Goal: Task Accomplishment & Management: Manage account settings

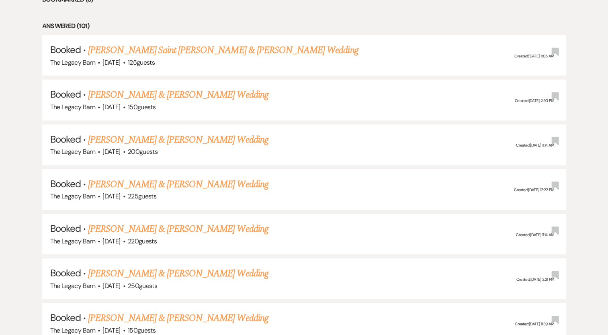
scroll to position [358, 0]
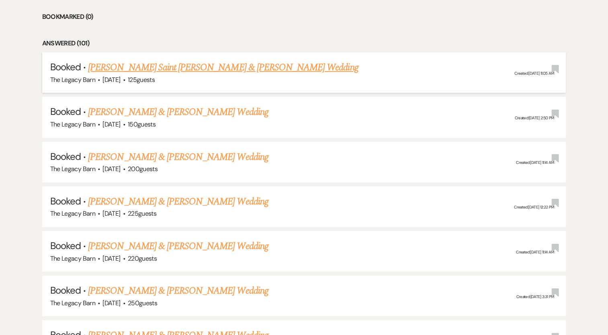
click at [186, 65] on link "[PERSON_NAME] Saint [PERSON_NAME] & [PERSON_NAME] Wedding" at bounding box center [223, 67] width 270 height 14
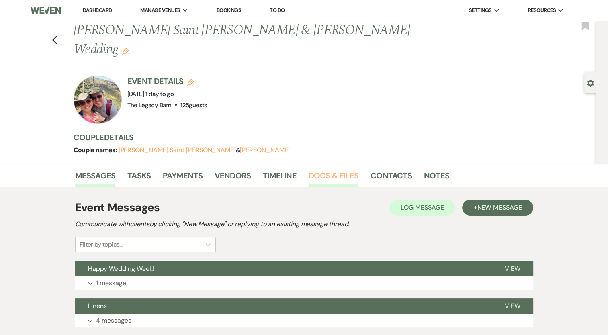
click at [337, 169] on link "Docs & Files" at bounding box center [333, 178] width 50 height 18
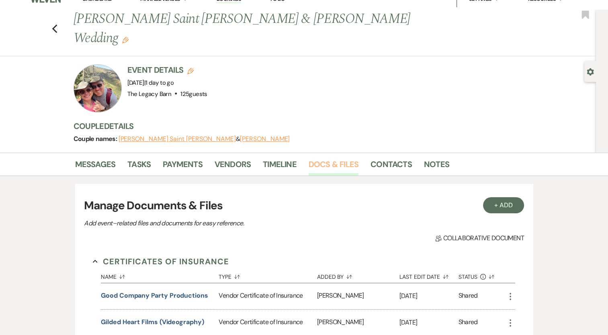
scroll to position [12, 0]
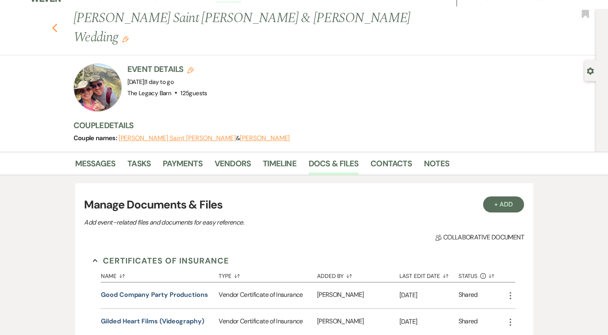
click at [58, 23] on icon "Previous" at bounding box center [55, 28] width 6 height 10
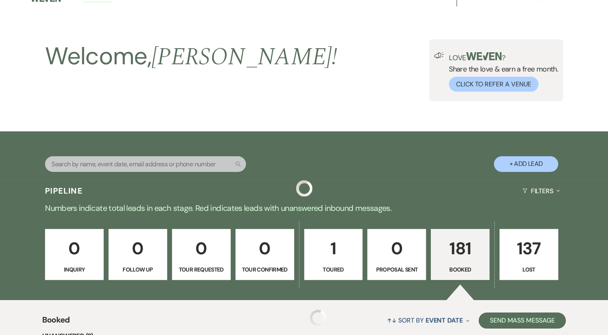
scroll to position [358, 0]
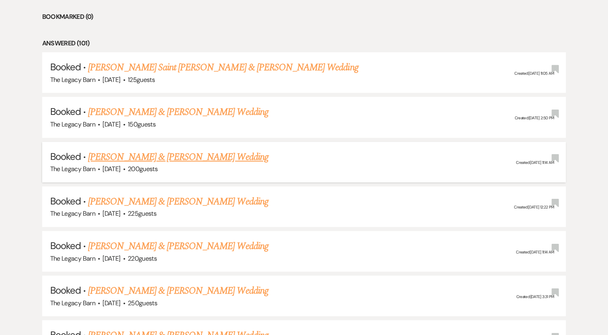
click at [118, 160] on link "[PERSON_NAME] & [PERSON_NAME] Wedding" at bounding box center [178, 157] width 180 height 14
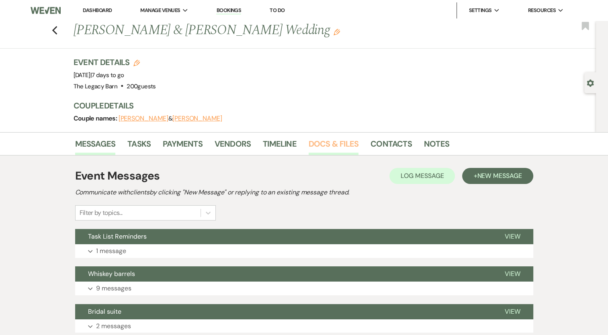
click at [323, 147] on link "Docs & Files" at bounding box center [333, 146] width 50 height 18
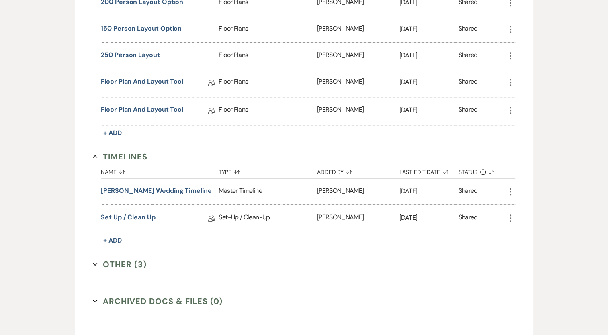
scroll to position [571, 0]
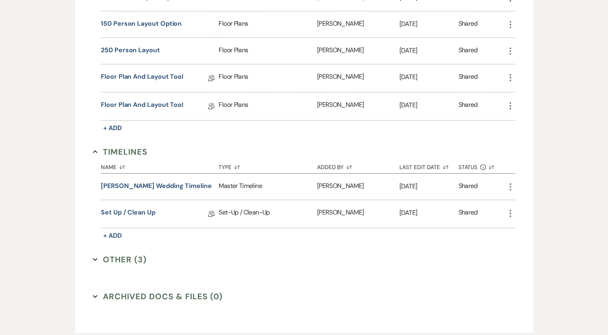
click at [132, 254] on button "Other (3) Expand" at bounding box center [120, 259] width 54 height 12
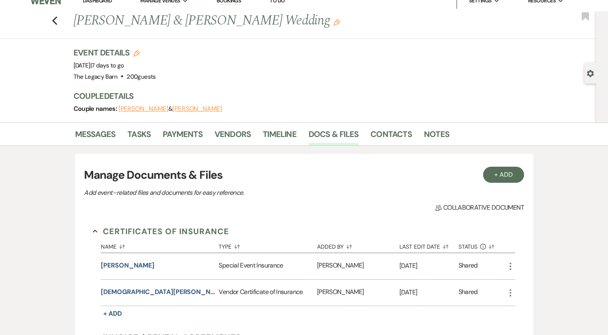
scroll to position [6, 0]
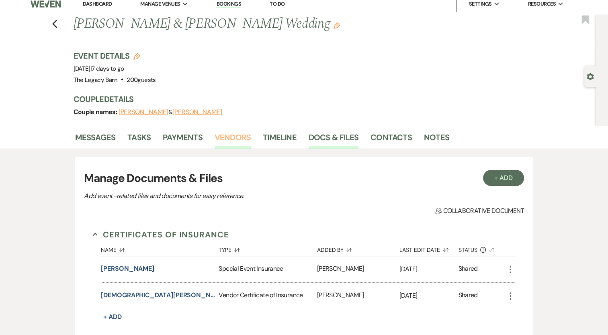
click at [218, 133] on link "Vendors" at bounding box center [232, 140] width 36 height 18
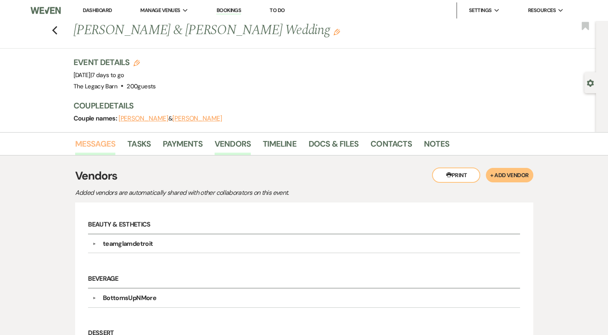
click at [106, 141] on link "Messages" at bounding box center [95, 146] width 41 height 18
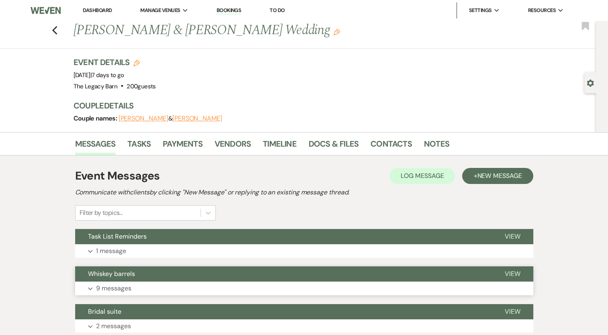
click at [124, 286] on p "9 messages" at bounding box center [113, 288] width 35 height 10
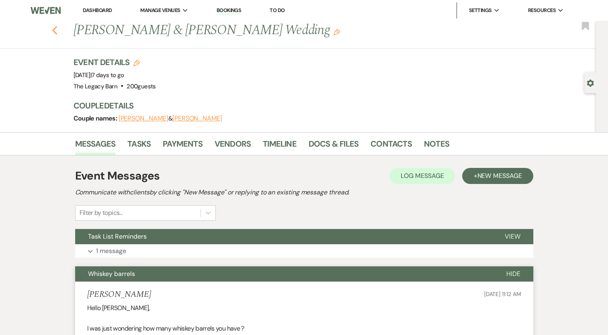
click at [57, 30] on use "button" at bounding box center [54, 30] width 5 height 9
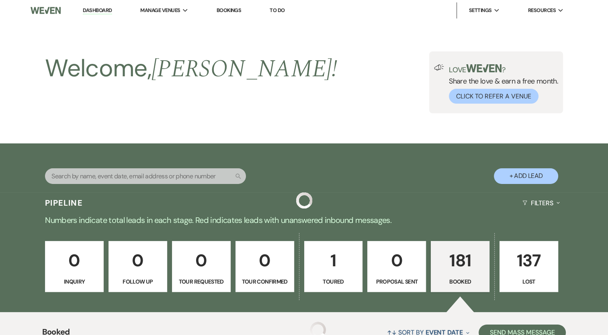
scroll to position [358, 0]
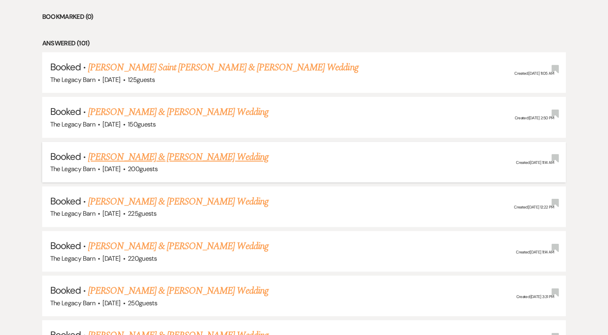
click at [127, 159] on link "[PERSON_NAME] & [PERSON_NAME] Wedding" at bounding box center [178, 157] width 180 height 14
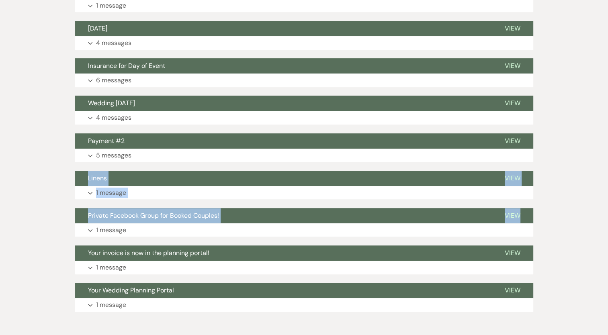
drag, startPoint x: 607, startPoint y: 211, endPoint x: 602, endPoint y: 158, distance: 53.2
click at [602, 158] on div "Messages Tasks Payments Vendors Timeline Docs & Files Contacts Notes Event Mess…" at bounding box center [304, 48] width 608 height 549
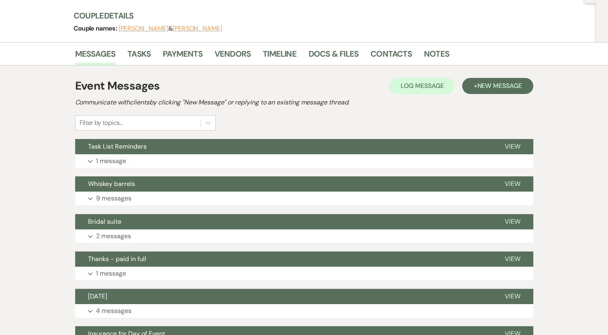
scroll to position [88, 0]
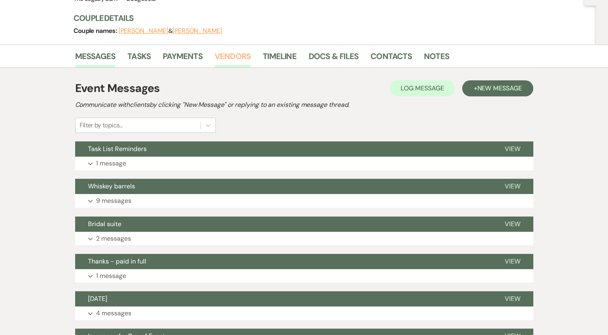
click at [238, 52] on link "Vendors" at bounding box center [232, 59] width 36 height 18
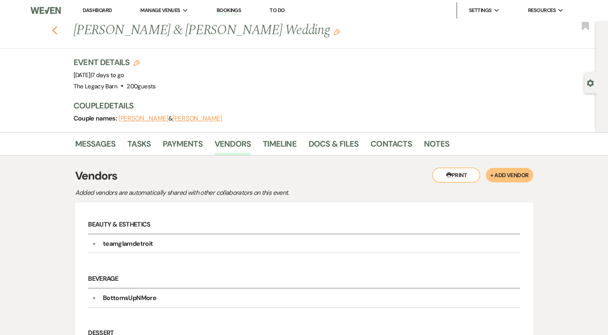
click at [56, 29] on use "button" at bounding box center [54, 30] width 5 height 9
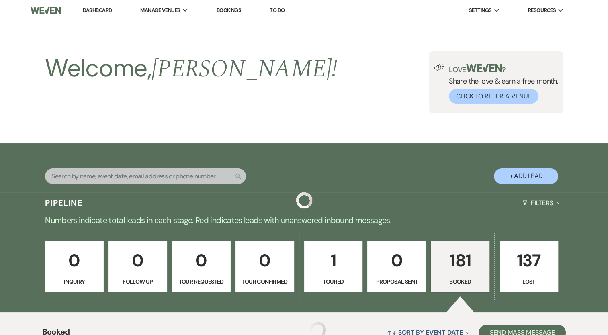
scroll to position [358, 0]
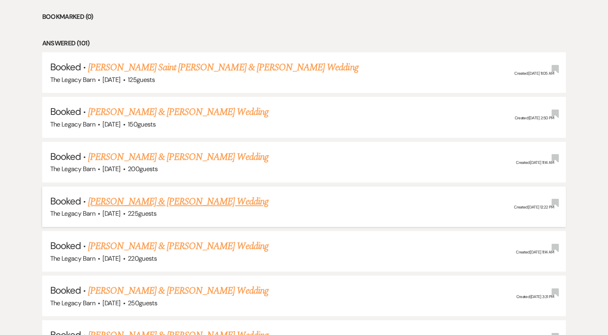
click at [144, 200] on link "[PERSON_NAME] & [PERSON_NAME] Wedding" at bounding box center [178, 201] width 180 height 14
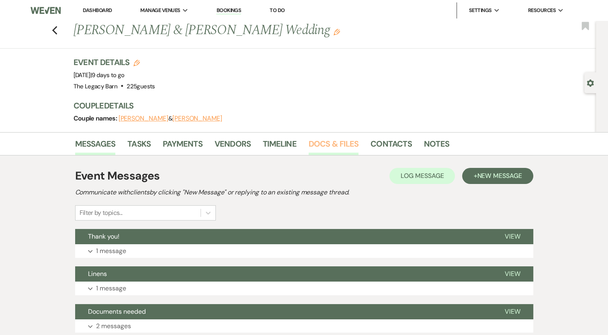
click at [327, 141] on link "Docs & Files" at bounding box center [333, 146] width 50 height 18
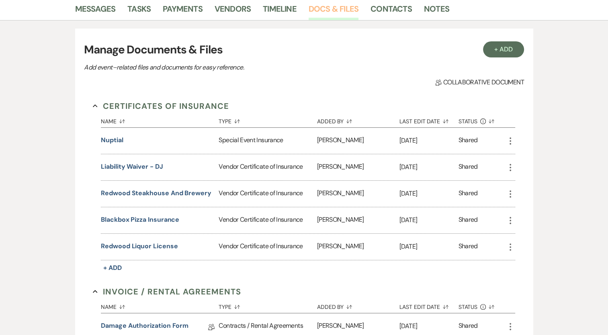
scroll to position [136, 0]
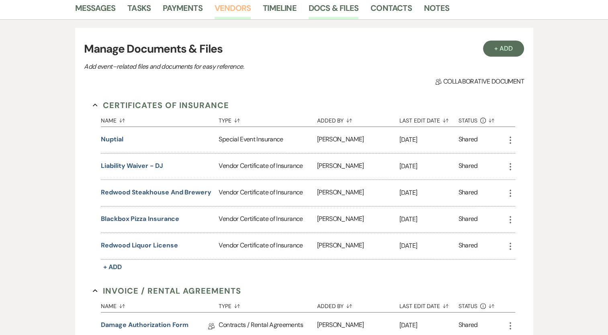
click at [226, 7] on link "Vendors" at bounding box center [232, 11] width 36 height 18
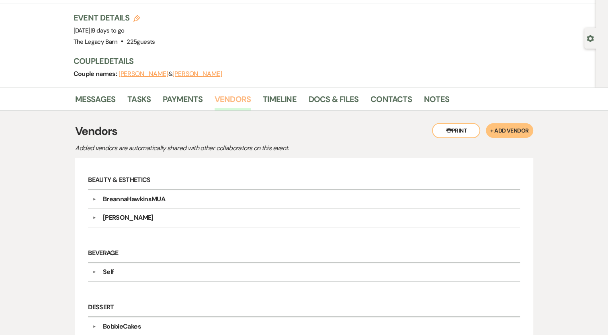
scroll to position [18, 0]
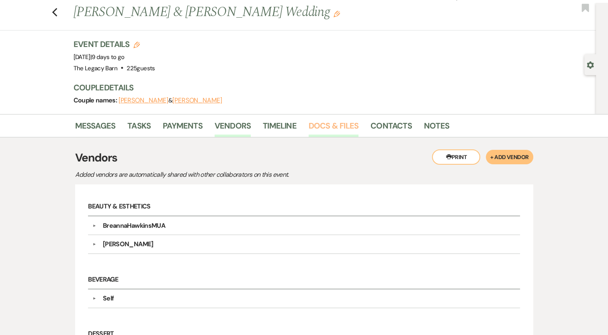
click at [318, 129] on link "Docs & Files" at bounding box center [333, 128] width 50 height 18
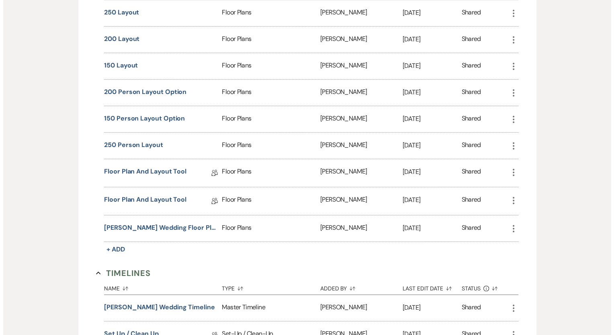
scroll to position [619, 0]
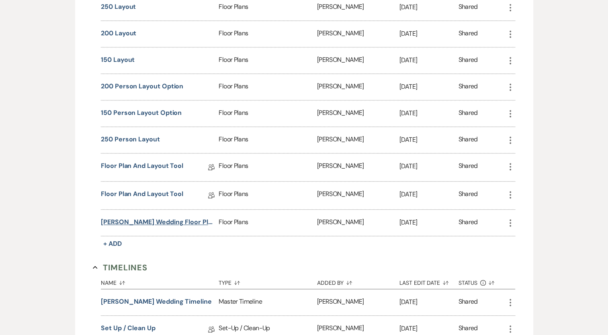
click at [170, 218] on button "[PERSON_NAME] wedding floor plan - 200 people" at bounding box center [158, 222] width 114 height 10
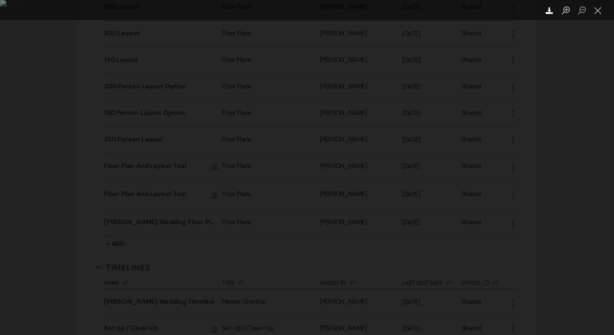
click at [549, 14] on icon "Download" at bounding box center [549, 11] width 8 height 8
click at [567, 224] on div "Lightbox" at bounding box center [307, 167] width 614 height 335
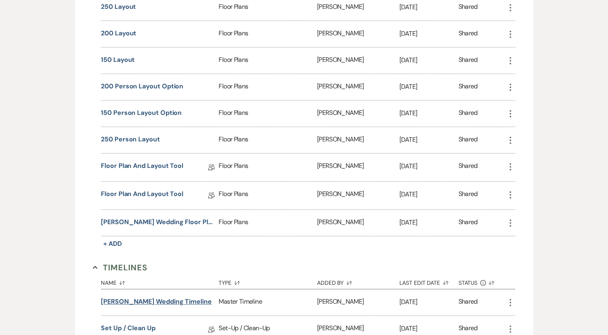
click at [135, 297] on button "[PERSON_NAME] Wedding Timeline" at bounding box center [156, 302] width 111 height 10
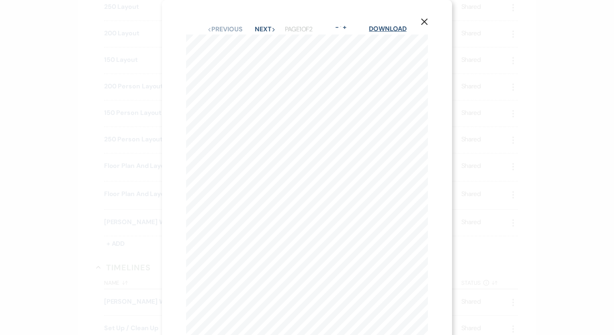
click at [387, 27] on link "Download" at bounding box center [387, 28] width 37 height 8
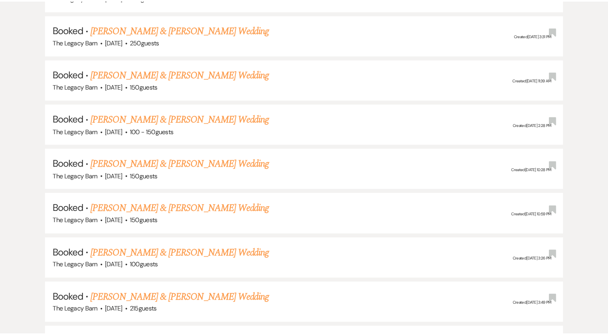
scroll to position [358, 0]
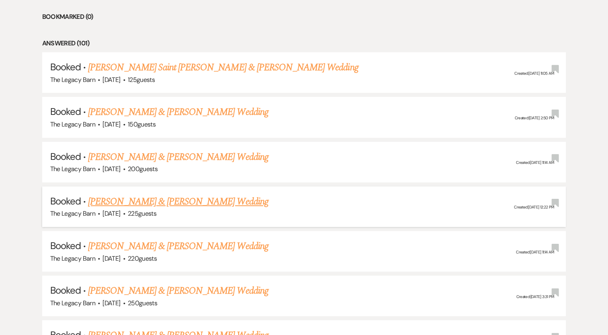
click at [153, 200] on link "[PERSON_NAME] & [PERSON_NAME] Wedding" at bounding box center [178, 201] width 180 height 14
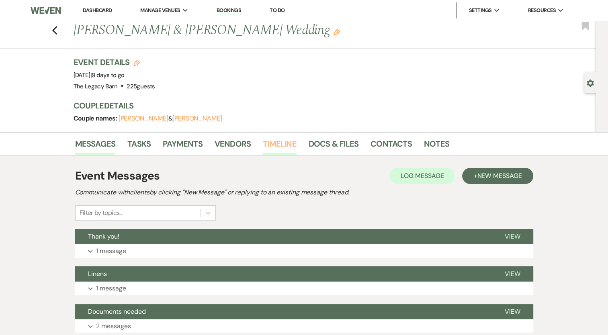
click at [271, 145] on link "Timeline" at bounding box center [280, 146] width 34 height 18
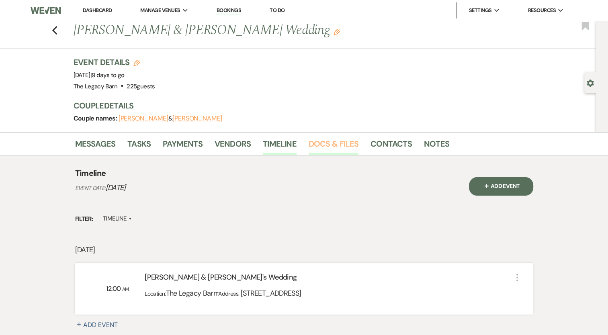
click at [318, 138] on link "Docs & Files" at bounding box center [333, 146] width 50 height 18
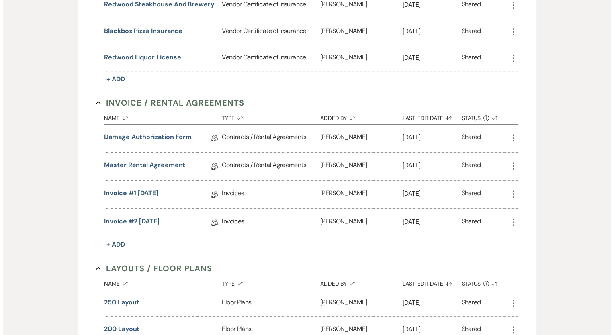
scroll to position [201, 0]
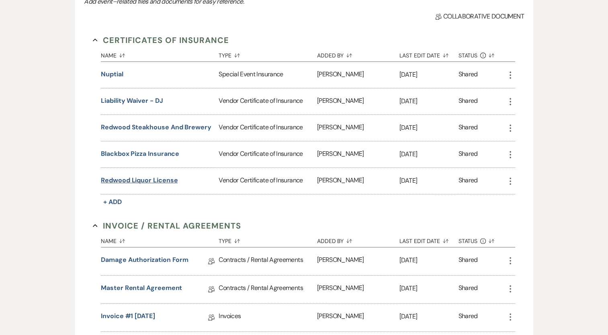
click at [120, 179] on button "Redwood liquor license" at bounding box center [139, 180] width 77 height 10
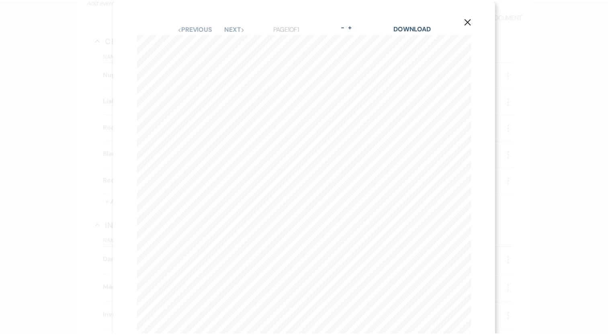
scroll to position [0, 0]
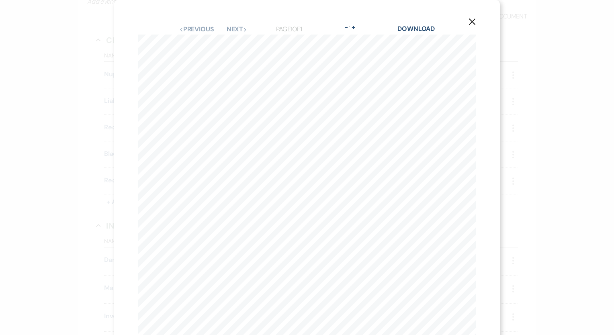
click at [470, 21] on icon "X" at bounding box center [471, 21] width 7 height 7
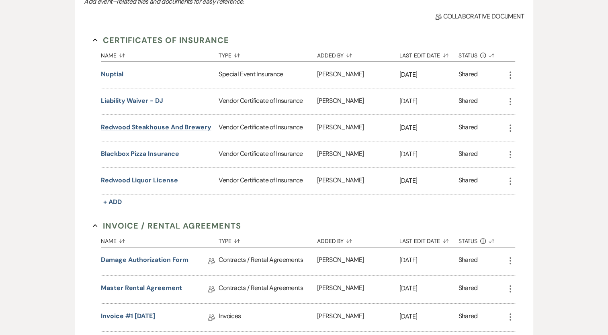
click at [124, 128] on button "Redwood Steakhouse and Brewery" at bounding box center [156, 127] width 110 height 10
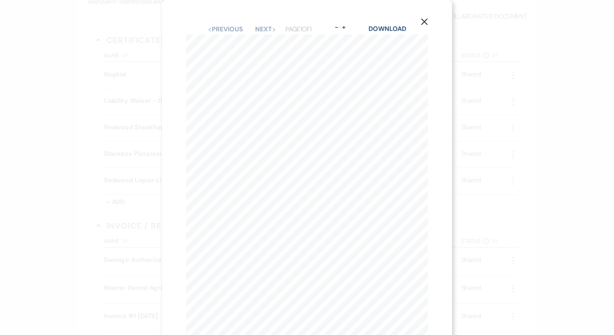
click at [429, 25] on button "X" at bounding box center [424, 21] width 12 height 14
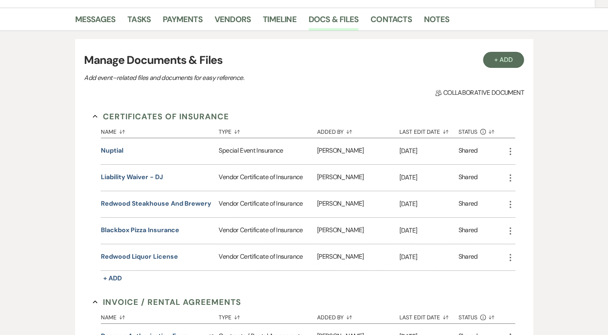
scroll to position [123, 0]
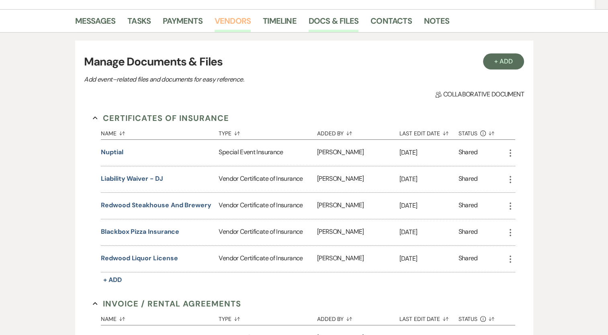
click at [223, 22] on link "Vendors" at bounding box center [232, 23] width 36 height 18
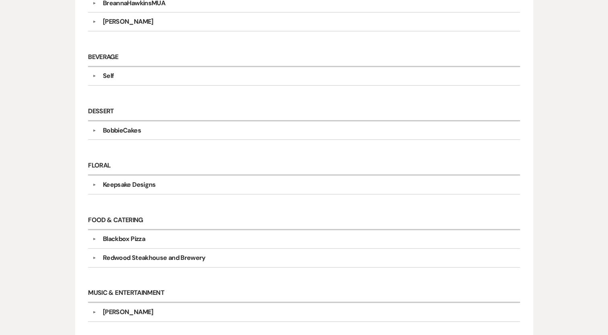
scroll to position [242, 0]
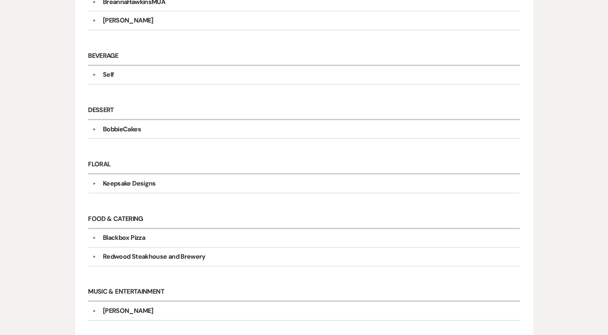
click at [128, 253] on div "Redwood Steakhouse and Brewery" at bounding box center [154, 257] width 103 height 10
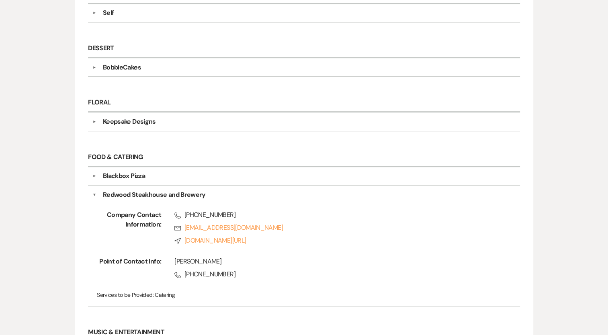
scroll to position [313, 0]
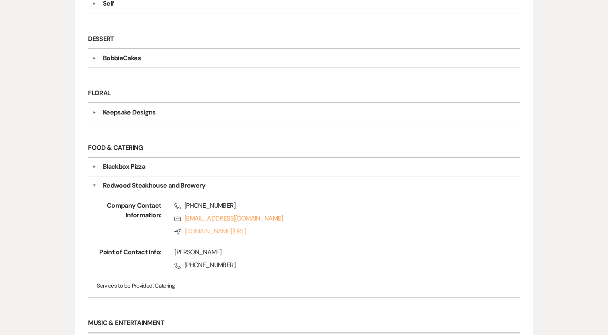
click at [243, 229] on link "Compass [DOMAIN_NAME][URL]" at bounding box center [334, 231] width 320 height 10
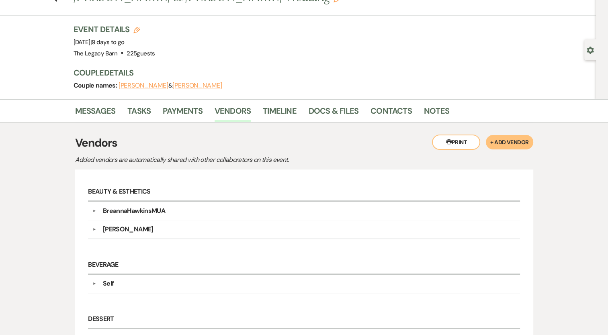
scroll to position [310, 0]
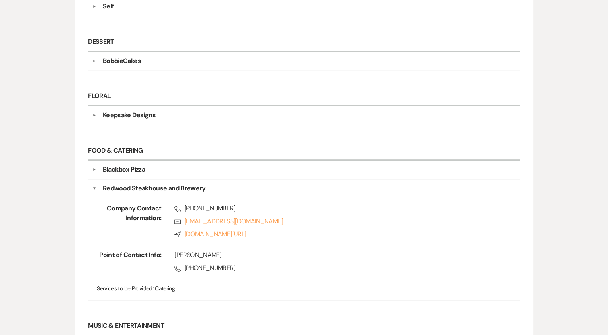
click at [606, 155] on div "Messages Tasks Payments Vendors Timeline Docs & Files Contacts Notes Printer Pr…" at bounding box center [304, 191] width 608 height 738
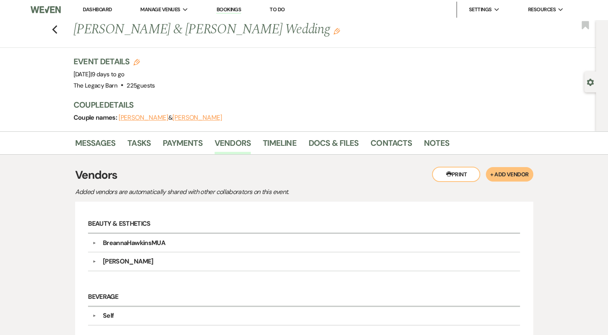
scroll to position [0, 0]
click at [326, 140] on link "Docs & Files" at bounding box center [333, 146] width 50 height 18
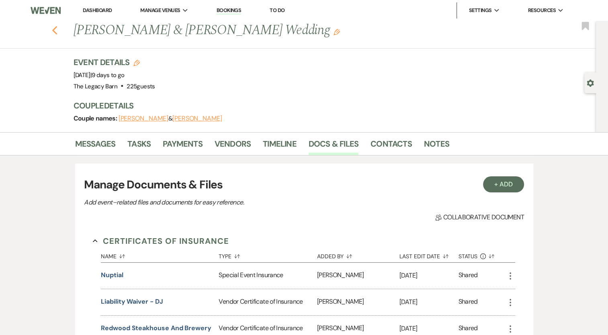
click at [58, 30] on icon "Previous" at bounding box center [55, 31] width 6 height 10
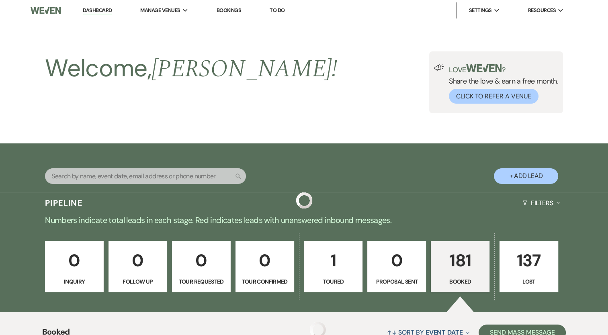
scroll to position [358, 0]
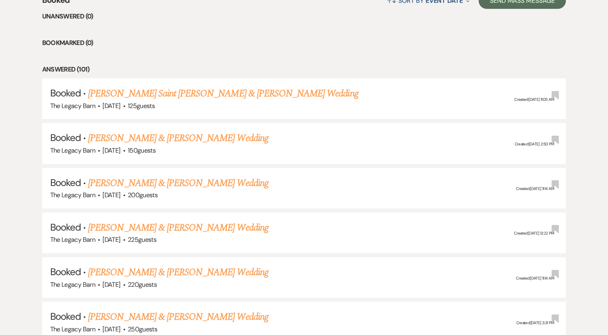
scroll to position [341, 0]
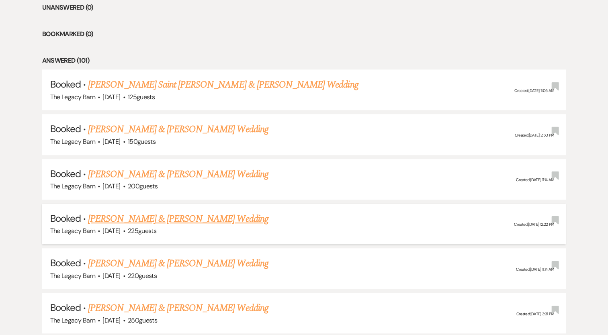
click at [190, 218] on link "[PERSON_NAME] & [PERSON_NAME] Wedding" at bounding box center [178, 219] width 180 height 14
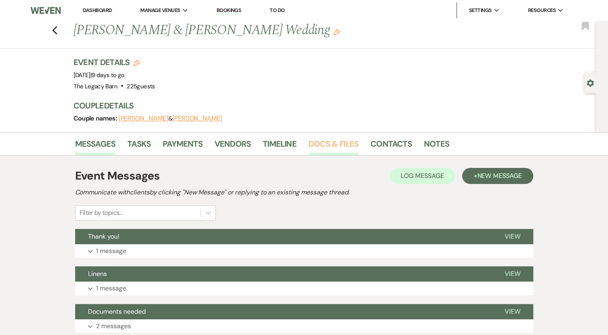
click at [341, 145] on link "Docs & Files" at bounding box center [333, 146] width 50 height 18
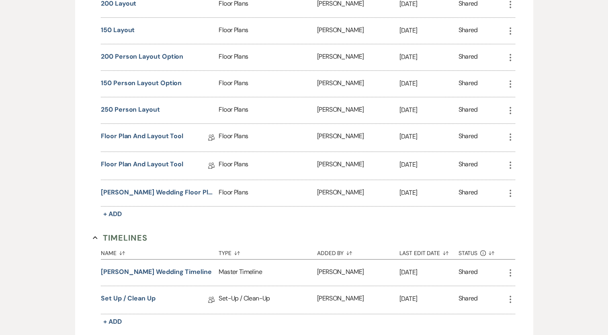
scroll to position [650, 0]
click at [186, 187] on button "[PERSON_NAME] wedding floor plan - 200 people" at bounding box center [158, 192] width 114 height 10
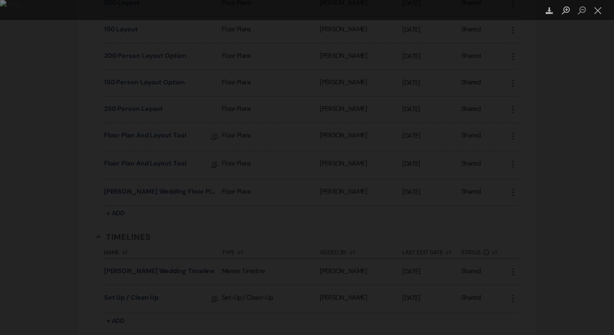
click at [577, 56] on div "Lightbox" at bounding box center [307, 167] width 614 height 335
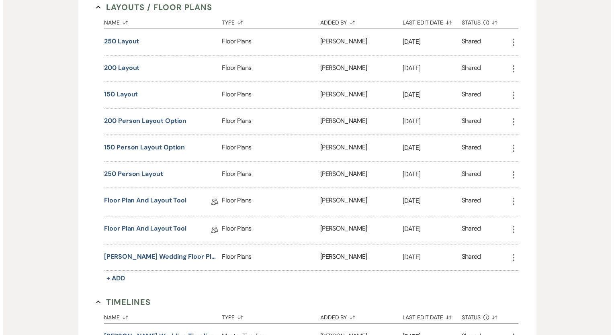
scroll to position [583, 0]
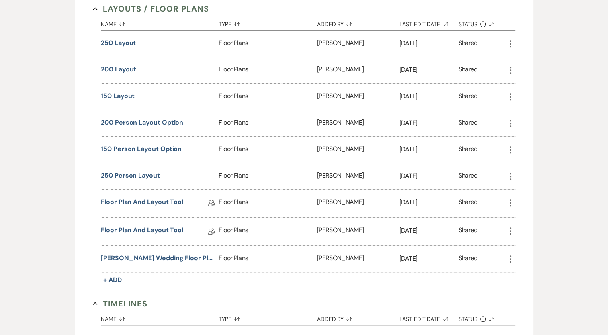
click at [145, 253] on button "[PERSON_NAME] wedding floor plan - 200 people" at bounding box center [158, 258] width 114 height 10
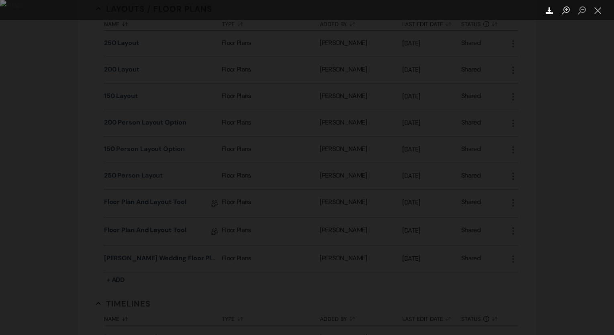
click at [549, 12] on use "Lightbox" at bounding box center [548, 10] width 7 height 7
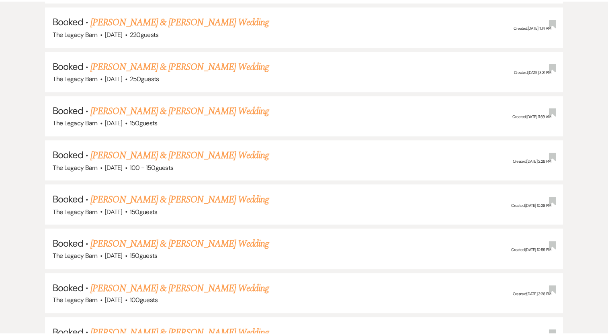
scroll to position [341, 0]
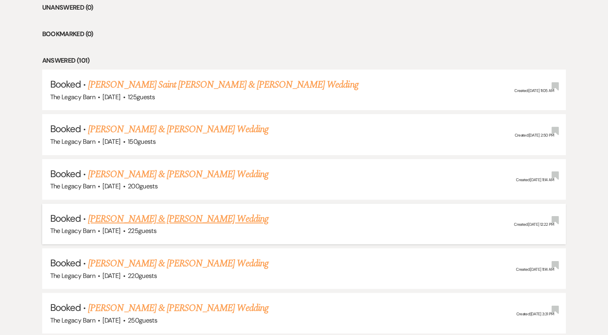
click at [126, 218] on link "[PERSON_NAME] & [PERSON_NAME] Wedding" at bounding box center [178, 219] width 180 height 14
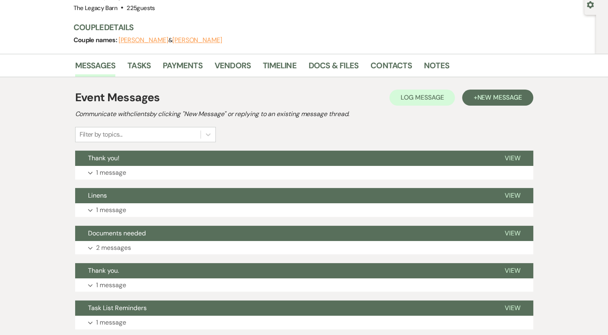
scroll to position [66, 0]
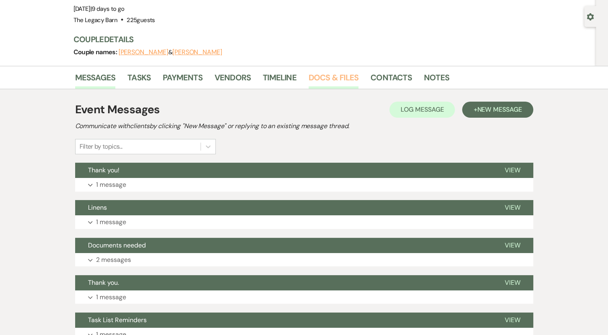
click at [316, 76] on link "Docs & Files" at bounding box center [333, 80] width 50 height 18
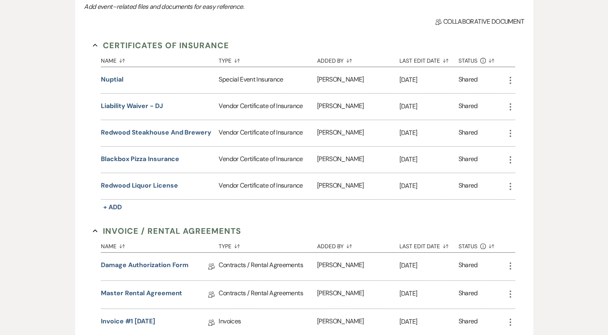
scroll to position [200, 0]
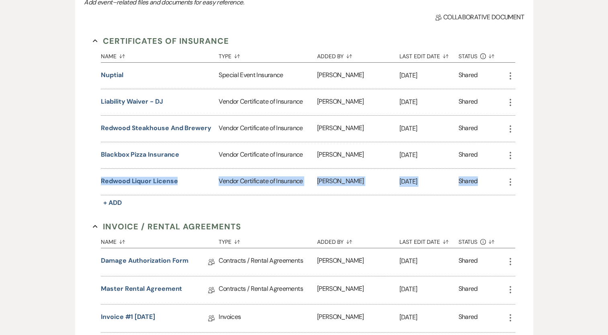
drag, startPoint x: 607, startPoint y: 152, endPoint x: 608, endPoint y: 176, distance: 23.7
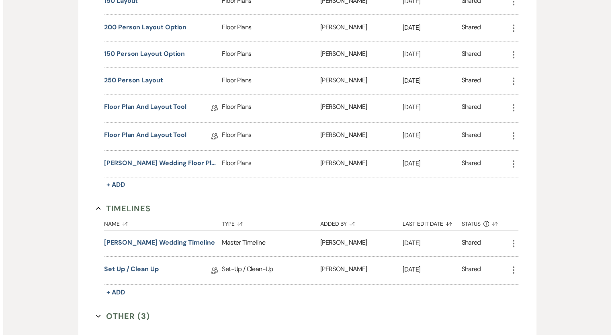
scroll to position [681, 0]
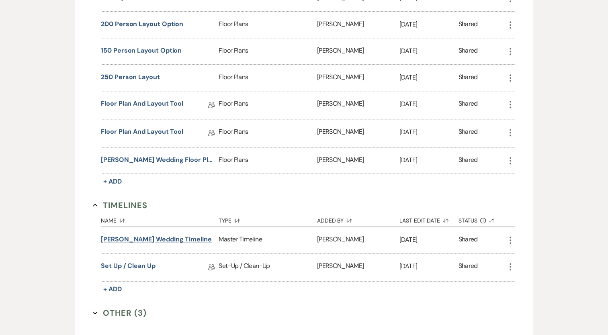
click at [165, 235] on button "[PERSON_NAME] Wedding Timeline" at bounding box center [156, 240] width 111 height 10
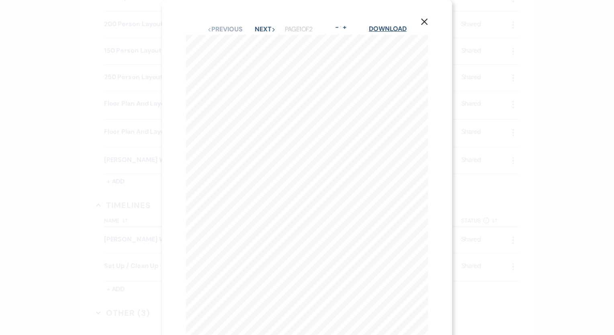
click at [391, 29] on link "Download" at bounding box center [387, 28] width 37 height 8
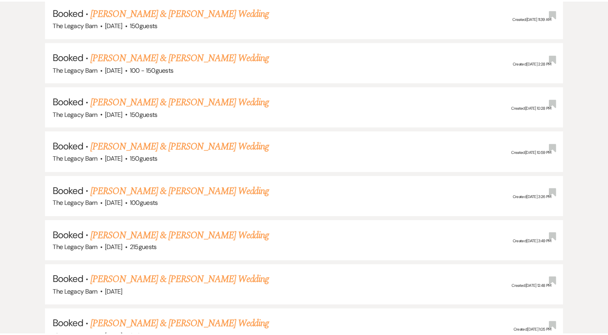
scroll to position [341, 0]
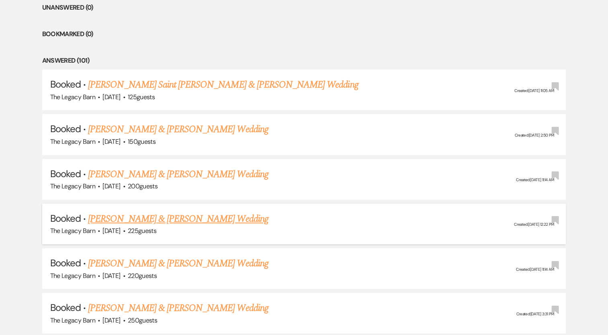
click at [193, 221] on link "[PERSON_NAME] & [PERSON_NAME] Wedding" at bounding box center [178, 219] width 180 height 14
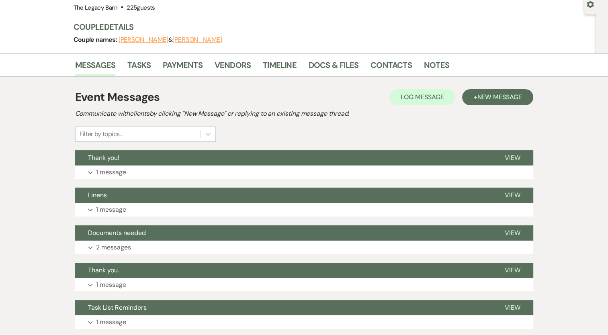
scroll to position [78, 0]
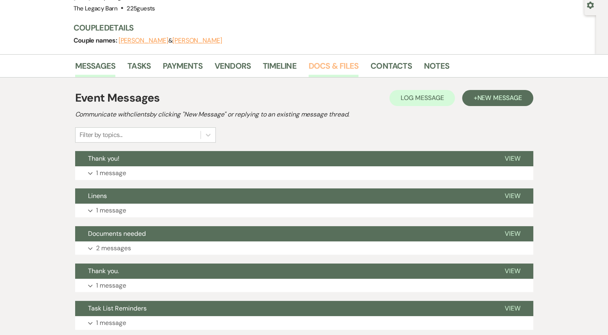
click at [327, 66] on link "Docs & Files" at bounding box center [333, 68] width 50 height 18
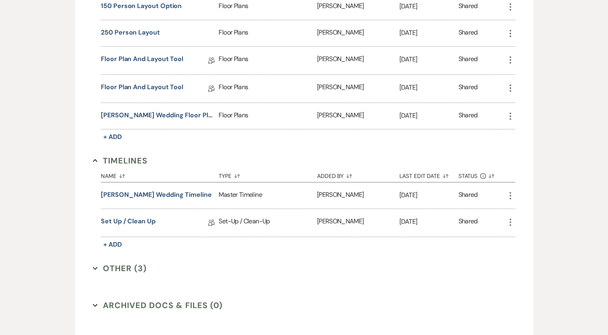
scroll to position [740, 0]
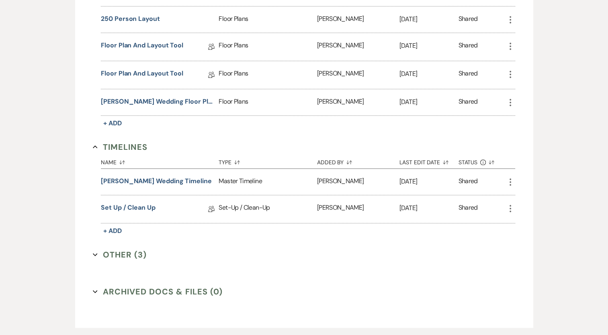
click at [128, 249] on button "Other (3) Expand" at bounding box center [120, 255] width 54 height 12
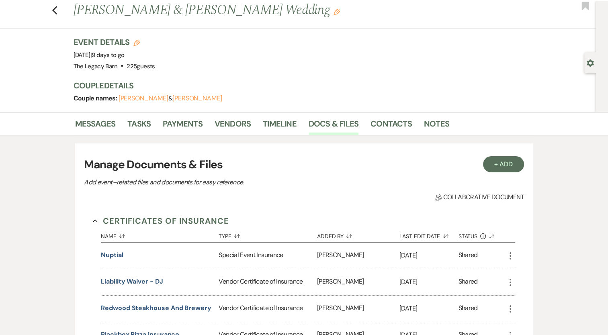
scroll to position [0, 0]
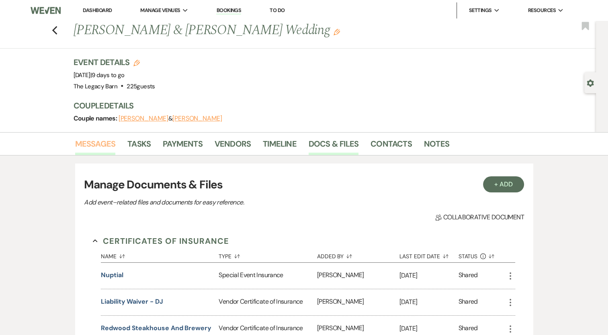
click at [95, 145] on link "Messages" at bounding box center [95, 146] width 41 height 18
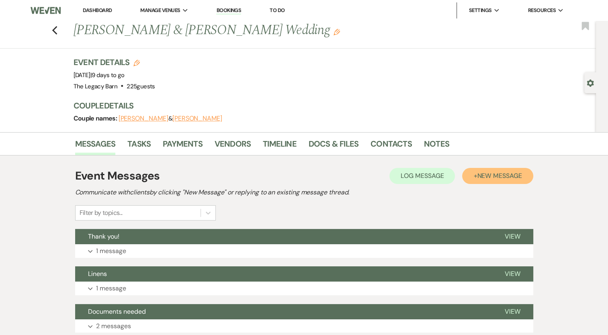
click at [504, 171] on span "New Message" at bounding box center [499, 175] width 45 height 8
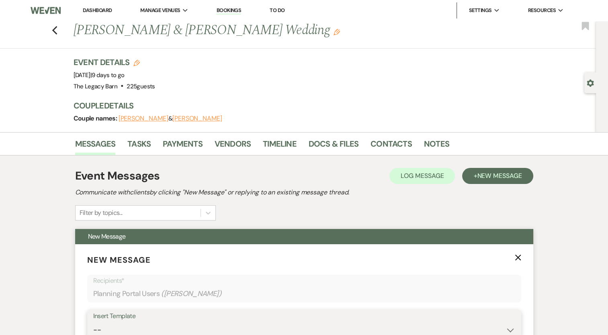
scroll to position [2, 0]
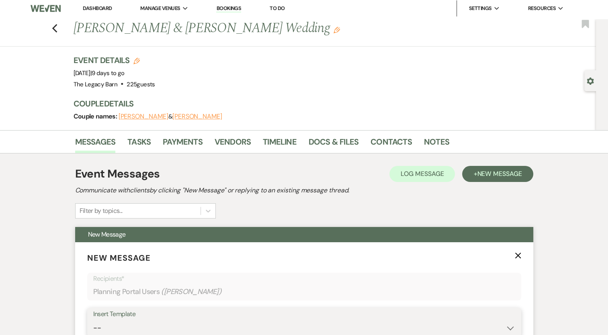
click at [99, 327] on select "-- Documents for Conversion Planning Portal Introduction Initial Inquiry Respon…" at bounding box center [304, 328] width 422 height 16
select select "3623"
click at [93, 320] on select "-- Documents for Conversion Planning Portal Introduction Initial Inquiry Respon…" at bounding box center [304, 328] width 422 height 16
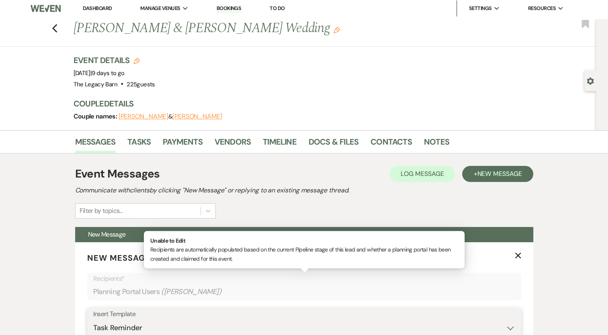
type input "Task List Reminders"
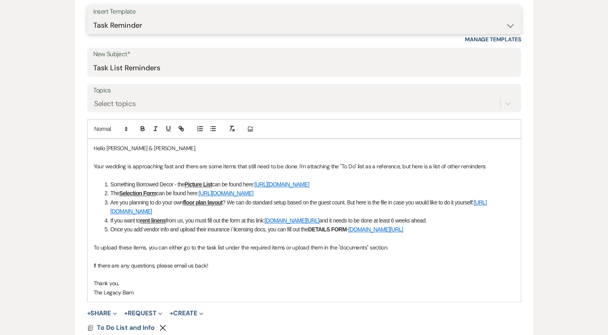
scroll to position [308, 0]
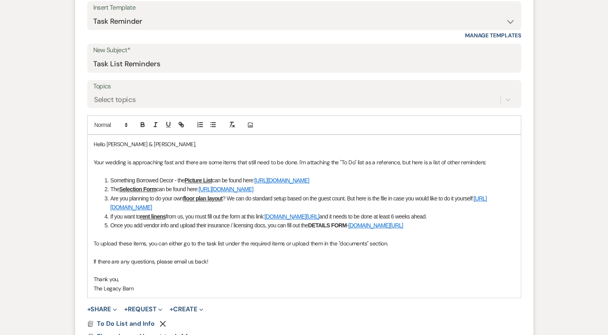
drag, startPoint x: 482, startPoint y: 198, endPoint x: 102, endPoint y: 202, distance: 379.1
click at [102, 202] on li "Are you planning to do your own floor plan layout ? We can do standard setup ba…" at bounding box center [308, 203] width 412 height 18
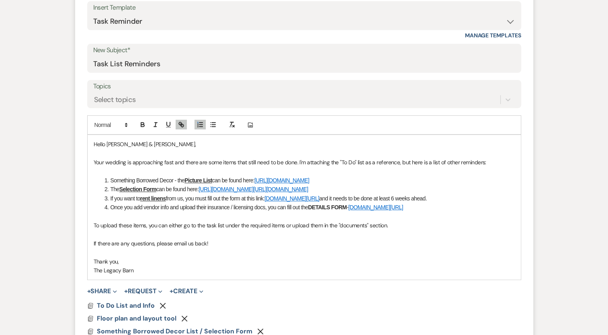
drag, startPoint x: 460, startPoint y: 208, endPoint x: 101, endPoint y: 209, distance: 358.6
click at [102, 203] on li "If you want to rent linens from us, you must fill out the form at this link: ww…" at bounding box center [308, 198] width 412 height 9
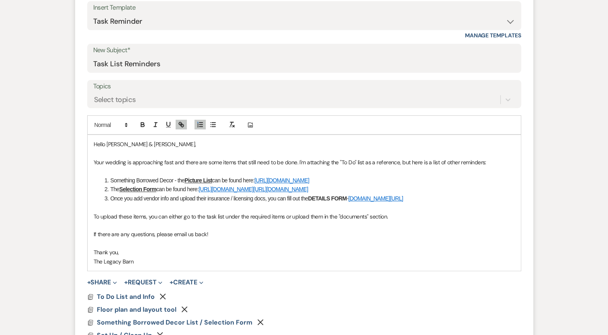
click at [490, 165] on p "Your wedding is approaching fast and there are some items that still need to be…" at bounding box center [304, 162] width 421 height 9
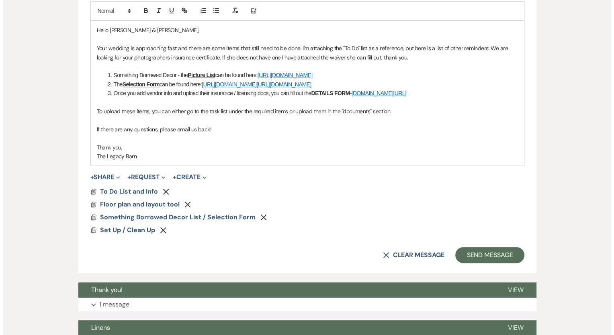
scroll to position [462, 0]
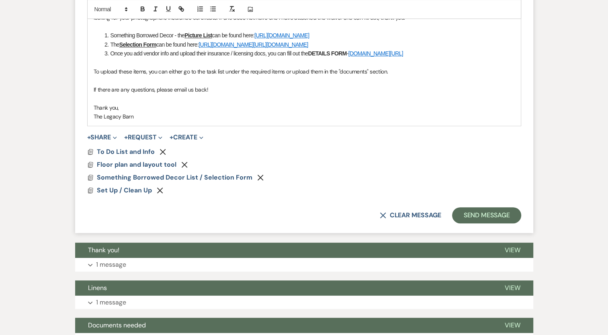
click at [184, 168] on icon "Remove" at bounding box center [184, 164] width 6 height 6
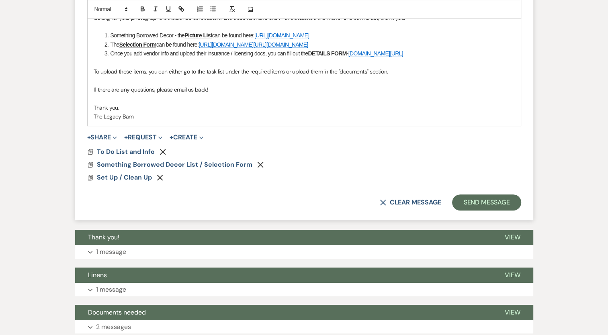
click at [159, 181] on icon "Remove" at bounding box center [160, 177] width 6 height 6
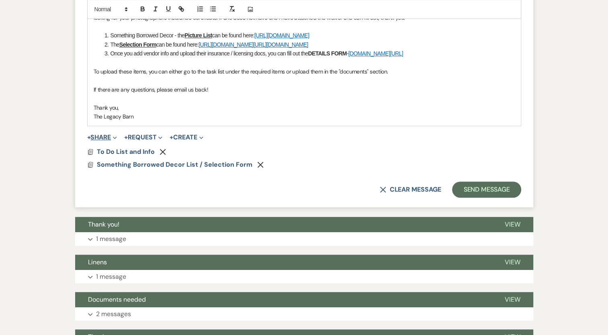
click at [101, 141] on button "+ Share Expand" at bounding box center [102, 137] width 30 height 6
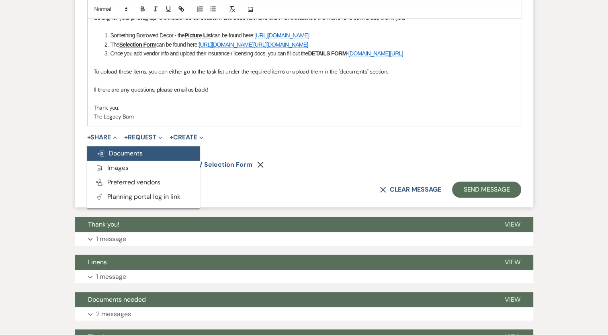
click at [118, 157] on span "Doc Upload Documents" at bounding box center [120, 153] width 46 height 8
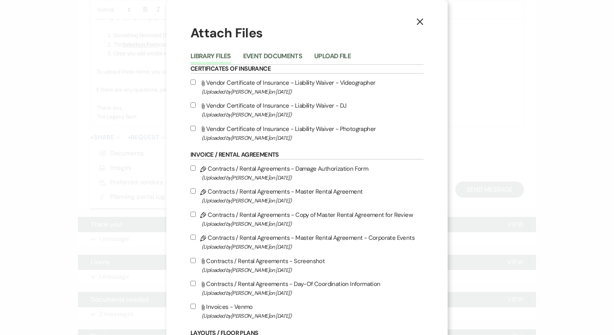
click at [190, 129] on input "Attach File Vendor Certificate of Insurance - Liability Waiver - Photographer (…" at bounding box center [192, 128] width 5 height 5
checkbox input "true"
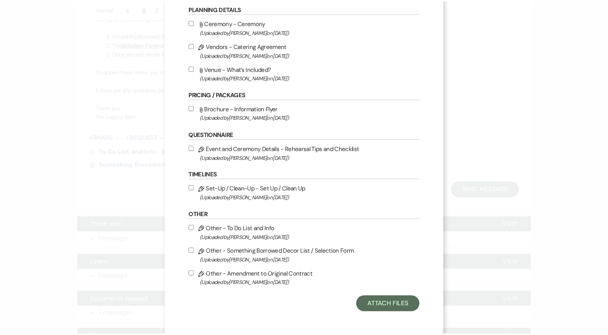
scroll to position [437, 0]
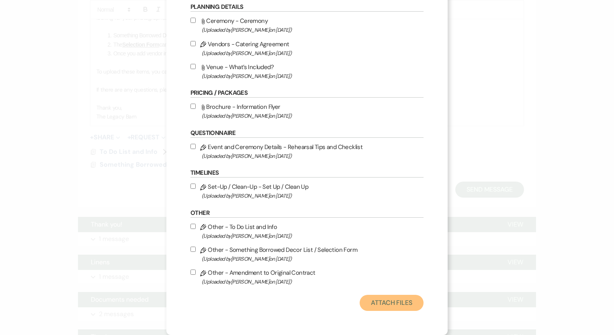
click at [396, 301] on button "Attach Files" at bounding box center [391, 303] width 64 height 16
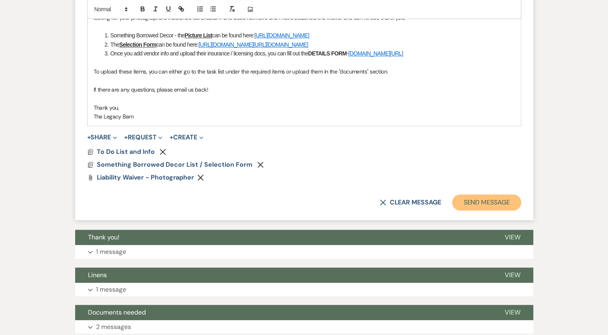
click at [470, 210] on button "Send Message" at bounding box center [486, 202] width 69 height 16
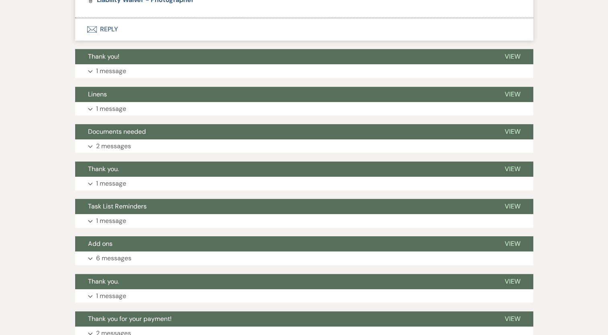
scroll to position [164, 0]
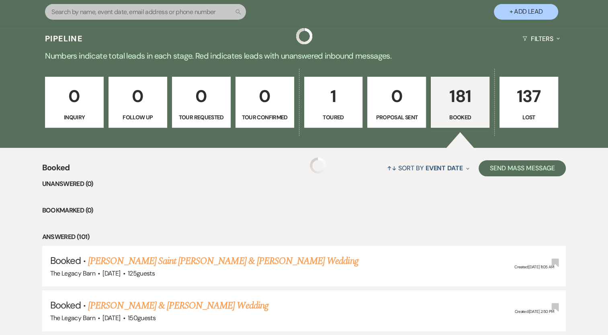
scroll to position [341, 0]
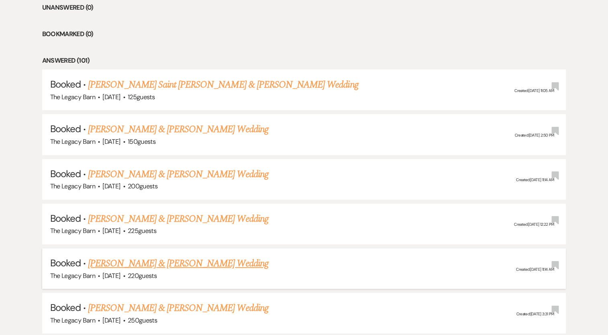
click at [165, 261] on link "[PERSON_NAME] & [PERSON_NAME] Wedding" at bounding box center [178, 263] width 180 height 14
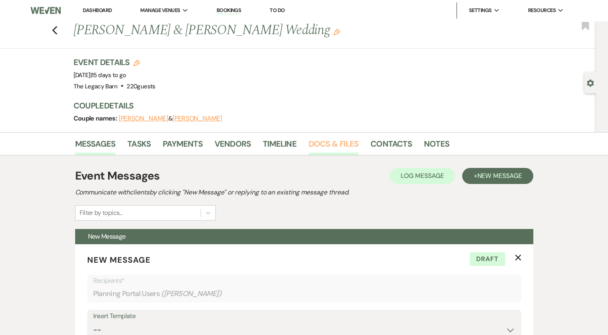
click at [336, 141] on link "Docs & Files" at bounding box center [333, 146] width 50 height 18
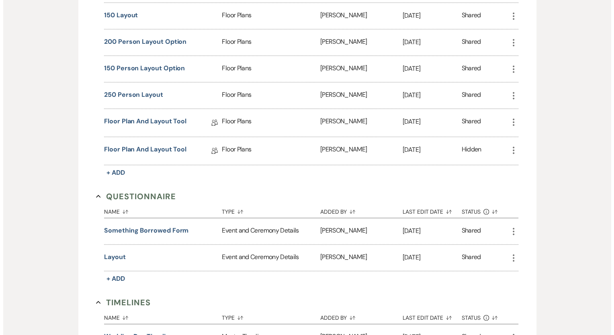
scroll to position [663, 0]
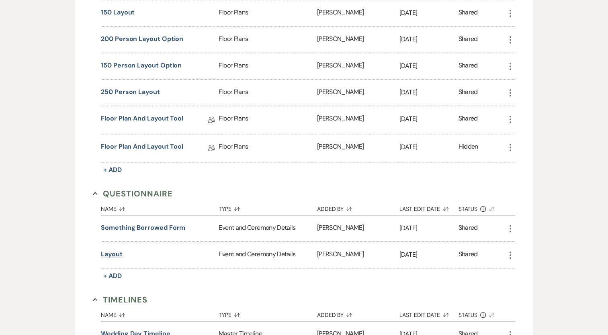
click at [114, 249] on button "layout" at bounding box center [112, 254] width 22 height 10
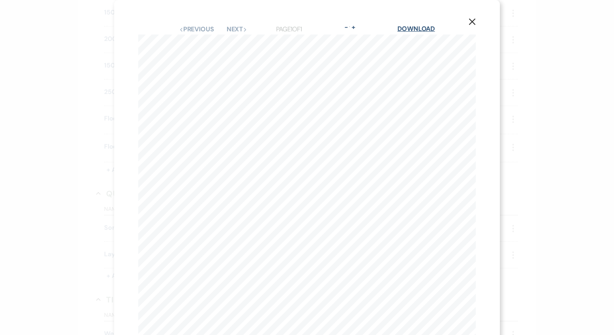
click at [417, 29] on link "Download" at bounding box center [415, 28] width 37 height 8
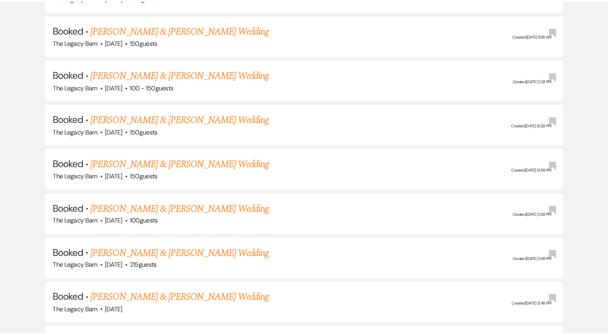
scroll to position [341, 0]
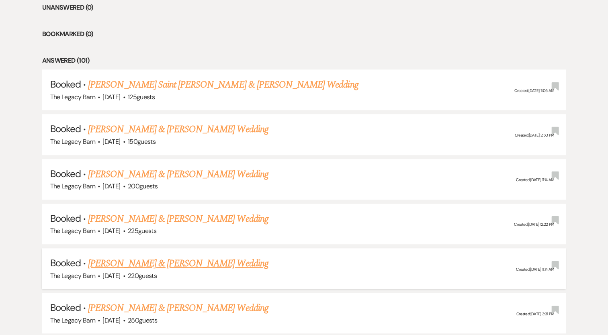
click at [153, 257] on link "[PERSON_NAME] & [PERSON_NAME] Wedding" at bounding box center [178, 263] width 180 height 14
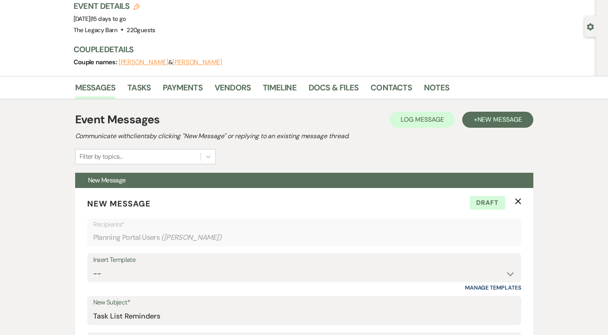
scroll to position [58, 0]
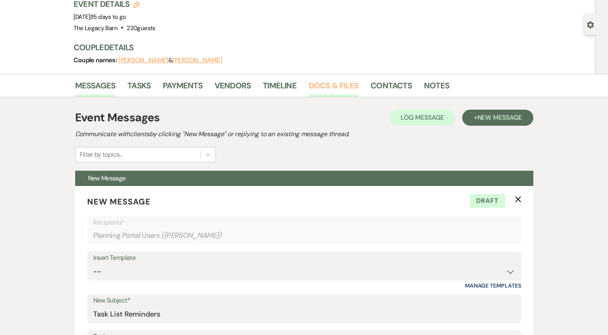
click at [340, 83] on link "Docs & Files" at bounding box center [333, 88] width 50 height 18
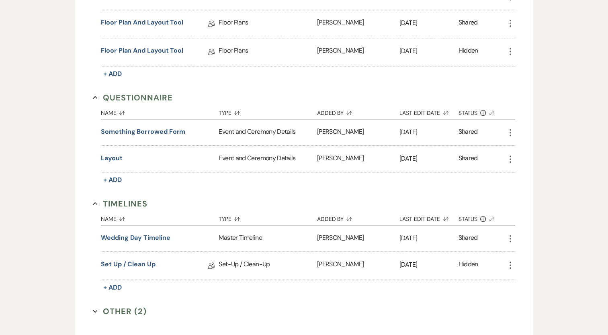
scroll to position [761, 0]
click at [157, 232] on button "Wedding day timeline" at bounding box center [135, 237] width 69 height 10
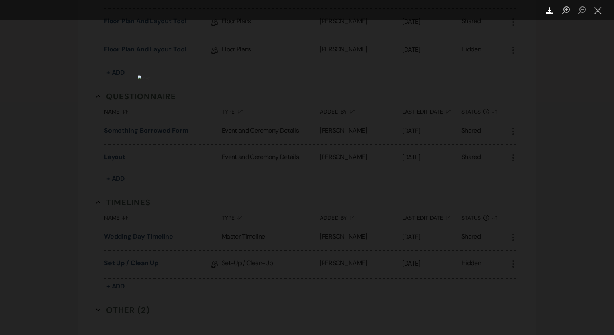
click at [548, 11] on use "Lightbox" at bounding box center [548, 10] width 7 height 7
click at [453, 215] on div "Lightbox" at bounding box center [307, 167] width 614 height 335
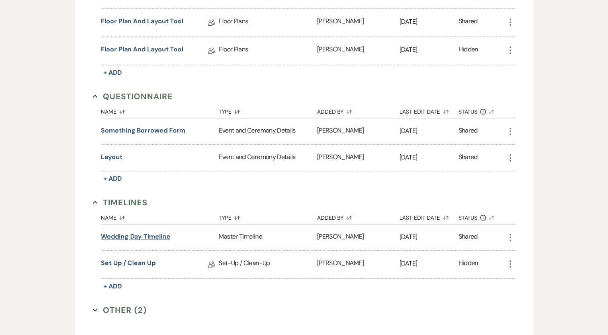
click at [155, 232] on button "Wedding day timeline" at bounding box center [135, 237] width 69 height 10
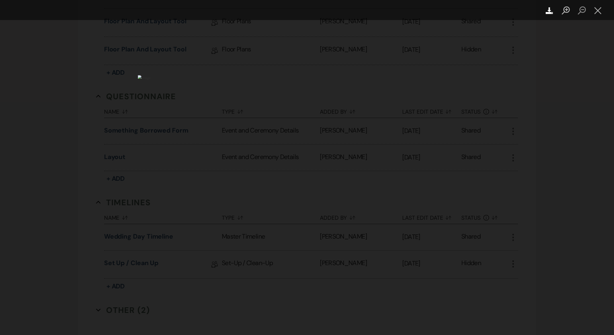
click at [551, 10] on icon "Download" at bounding box center [549, 11] width 8 height 8
click at [483, 202] on div "Lightbox" at bounding box center [307, 167] width 614 height 335
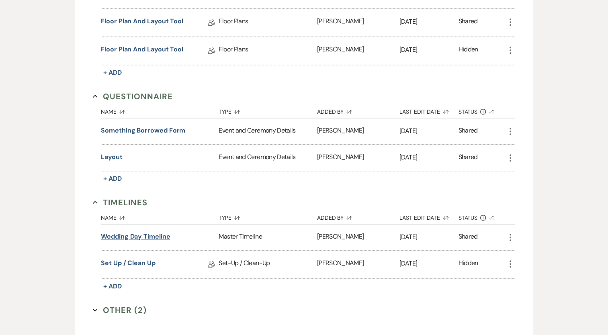
click at [118, 232] on button "Wedding day timeline" at bounding box center [135, 237] width 69 height 10
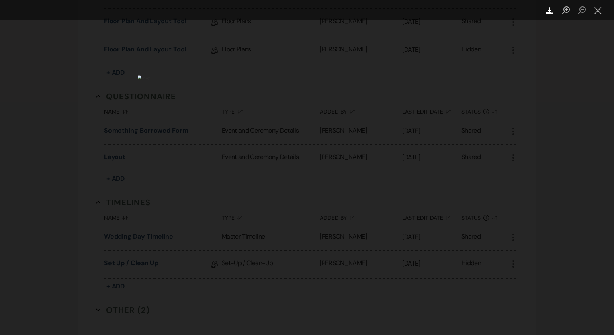
click at [547, 14] on icon "Download" at bounding box center [549, 11] width 8 height 8
click at [558, 231] on div "Lightbox" at bounding box center [307, 167] width 614 height 335
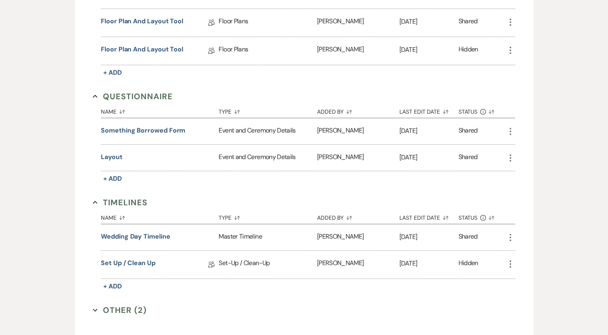
click at [141, 304] on button "Other (2) Expand" at bounding box center [120, 310] width 54 height 12
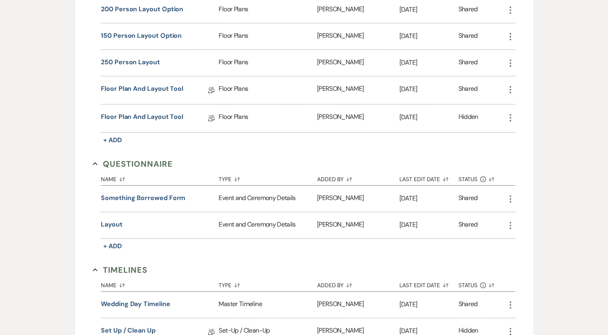
scroll to position [692, 0]
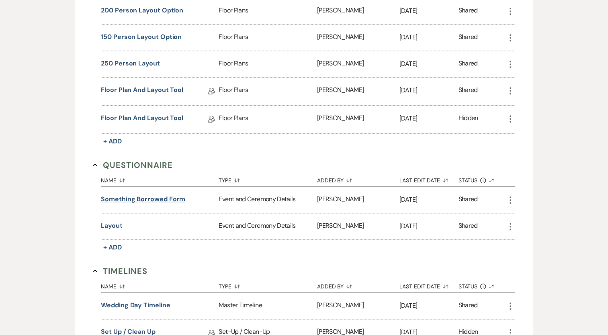
click at [178, 194] on button "something borrowed form" at bounding box center [143, 199] width 84 height 10
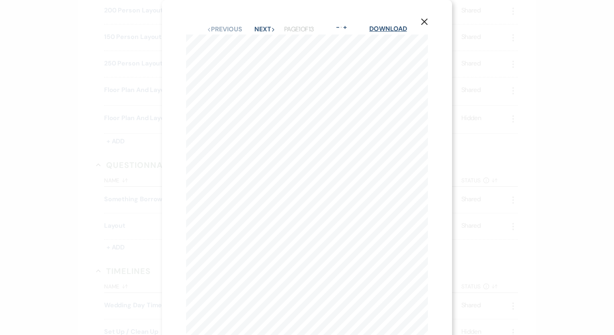
click at [395, 31] on link "Download" at bounding box center [387, 28] width 37 height 8
click at [425, 24] on icon "X" at bounding box center [423, 21] width 7 height 7
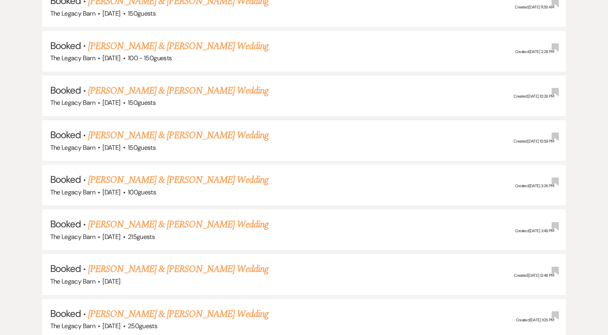
scroll to position [341, 0]
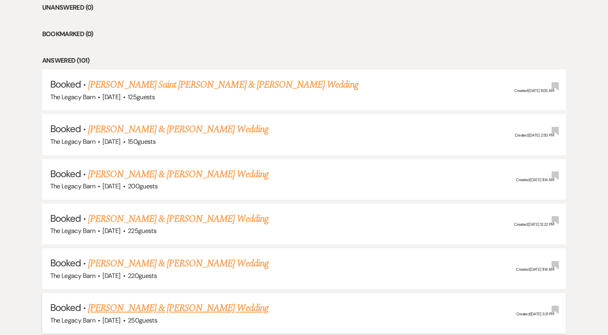
click at [168, 307] on link "[PERSON_NAME] & [PERSON_NAME] Wedding" at bounding box center [178, 308] width 180 height 14
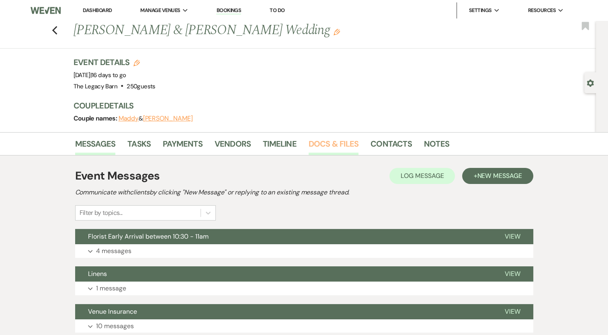
click at [345, 143] on link "Docs & Files" at bounding box center [333, 146] width 50 height 18
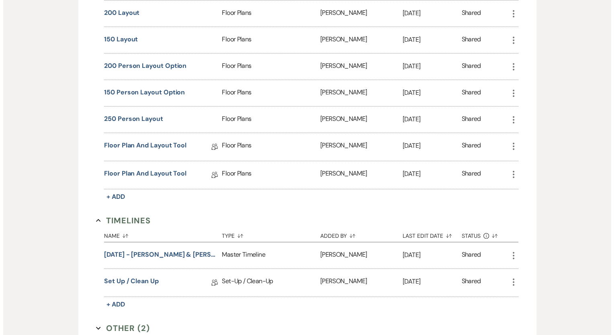
scroll to position [643, 0]
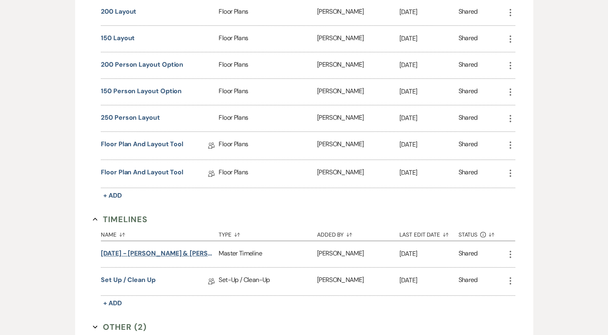
click at [194, 249] on button "2025-08-23 - Maddy & Paul Wedding (9/27/2025) Timeline" at bounding box center [158, 254] width 114 height 10
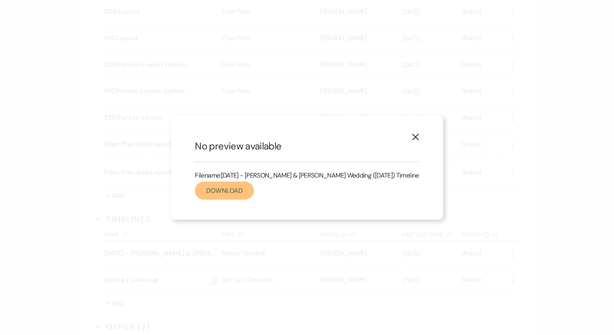
click at [232, 195] on link "Download" at bounding box center [224, 191] width 59 height 18
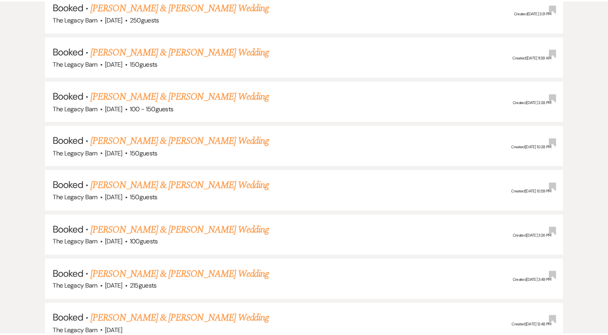
scroll to position [341, 0]
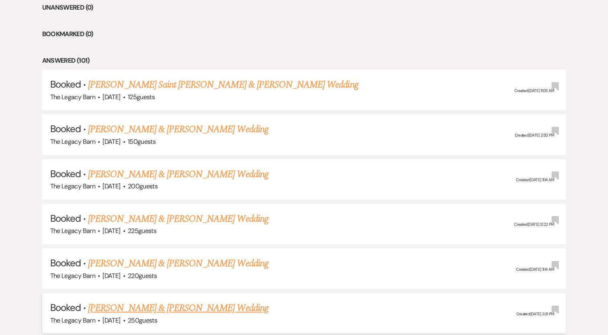
click at [171, 306] on link "[PERSON_NAME] & [PERSON_NAME] Wedding" at bounding box center [178, 308] width 180 height 14
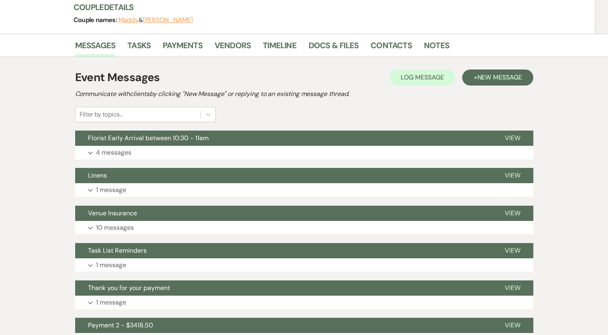
scroll to position [93, 0]
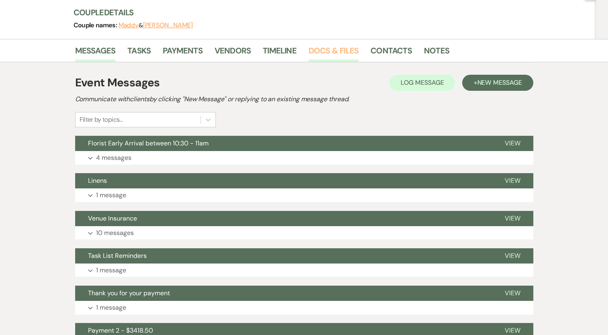
click at [353, 54] on link "Docs & Files" at bounding box center [333, 53] width 50 height 18
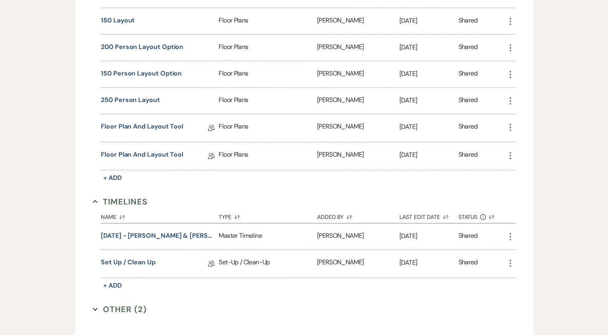
scroll to position [675, 0]
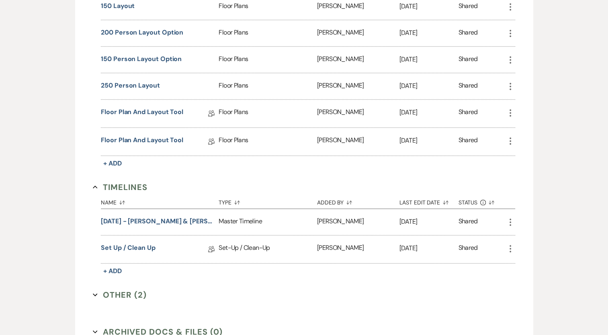
click at [135, 290] on button "Other (2) Expand" at bounding box center [120, 295] width 54 height 12
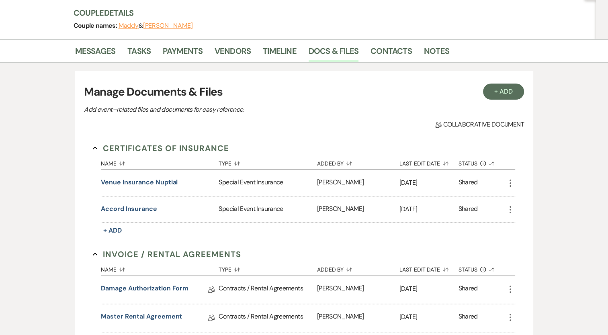
scroll to position [90, 0]
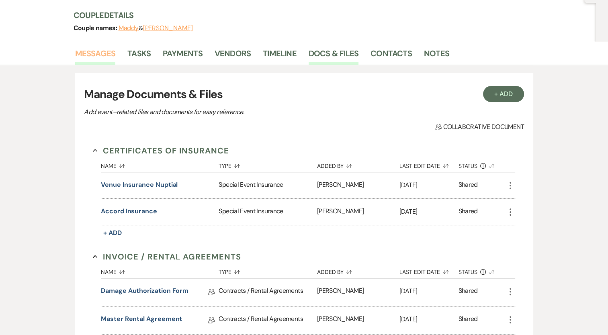
click at [108, 52] on link "Messages" at bounding box center [95, 56] width 41 height 18
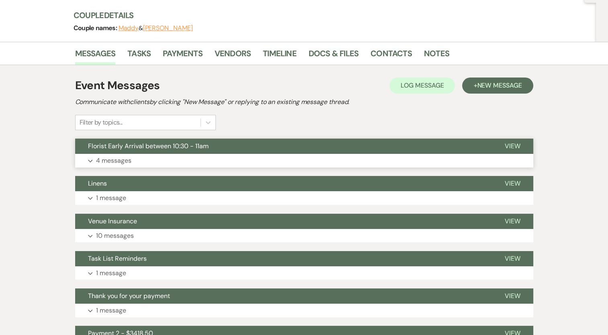
click at [125, 148] on span "Florist Early Arrival between 10:30 - 11am" at bounding box center [148, 146] width 120 height 8
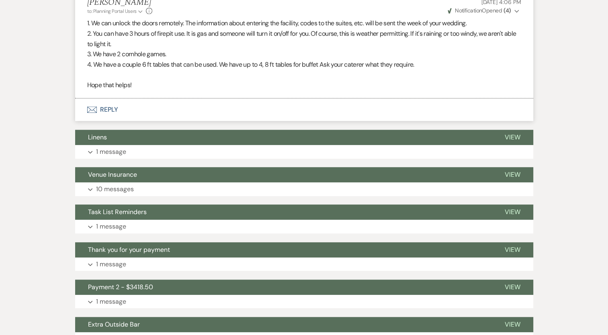
scroll to position [587, 0]
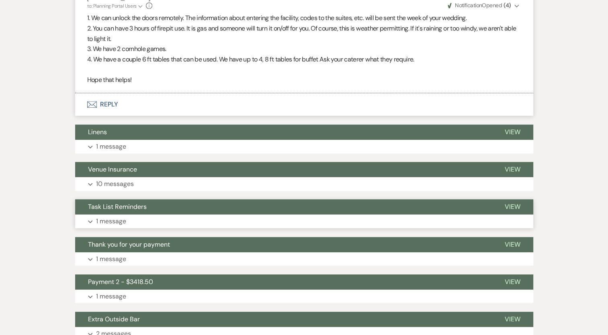
click at [132, 202] on span "Task List Reminders" at bounding box center [117, 206] width 59 height 8
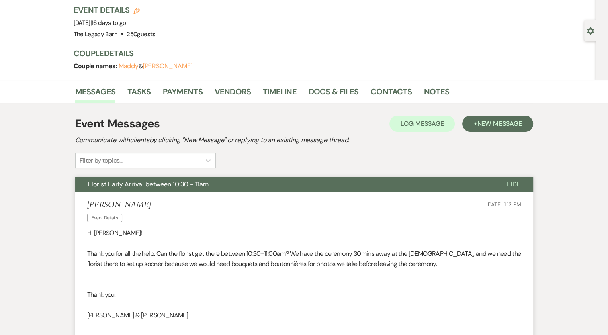
scroll to position [53, 0]
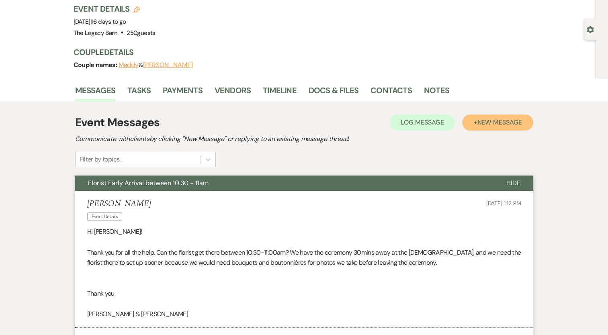
click at [505, 118] on span "New Message" at bounding box center [499, 122] width 45 height 8
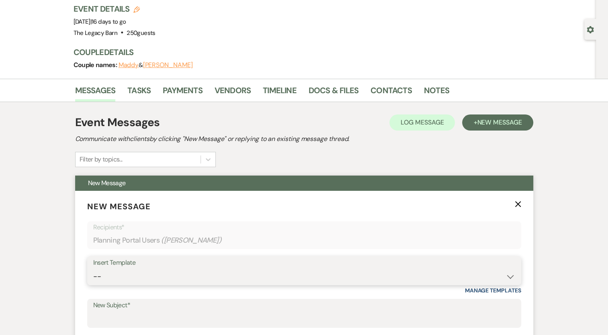
click at [99, 277] on select "-- Documents for Conversion Planning Portal Introduction Initial Inquiry Respon…" at bounding box center [304, 277] width 422 height 16
select select "3623"
click at [93, 269] on select "-- Documents for Conversion Planning Portal Introduction Initial Inquiry Respon…" at bounding box center [304, 277] width 422 height 16
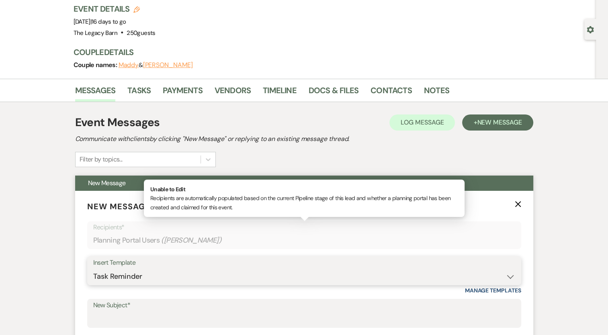
type input "Task List Reminders"
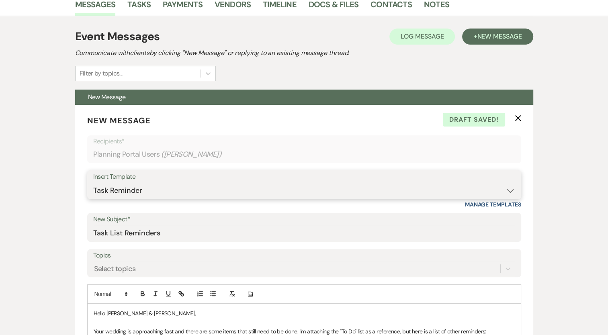
scroll to position [207, 0]
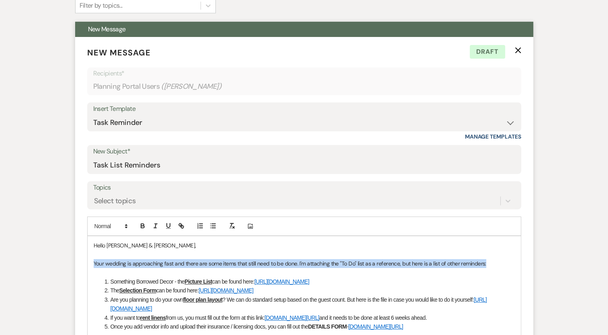
drag, startPoint x: 487, startPoint y: 259, endPoint x: 92, endPoint y: 264, distance: 395.2
click at [92, 264] on div "Hello Maddy & Paul, Your wedding is approaching fast and there are some items t…" at bounding box center [304, 317] width 433 height 163
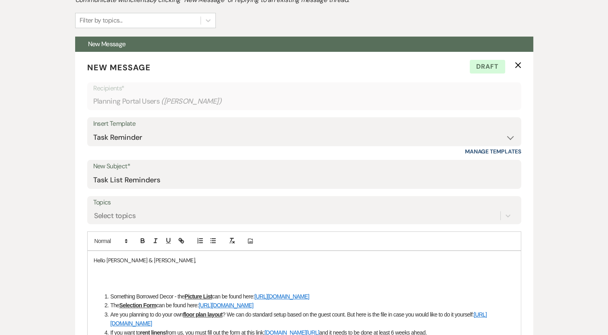
scroll to position [190, 0]
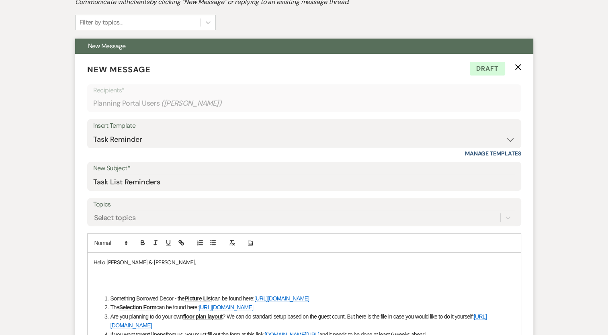
click at [114, 278] on p at bounding box center [304, 280] width 421 height 9
click at [428, 280] on p "Hope you both are well, we are looking for a few things as we are getting close…" at bounding box center [304, 280] width 421 height 9
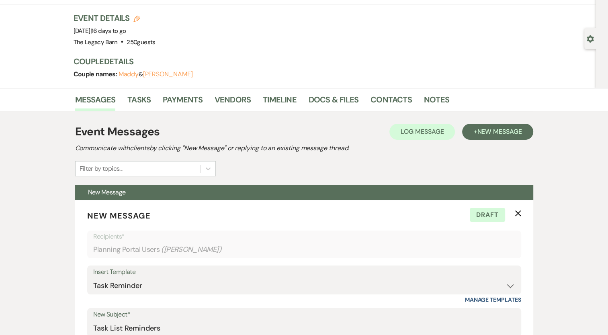
scroll to position [19, 0]
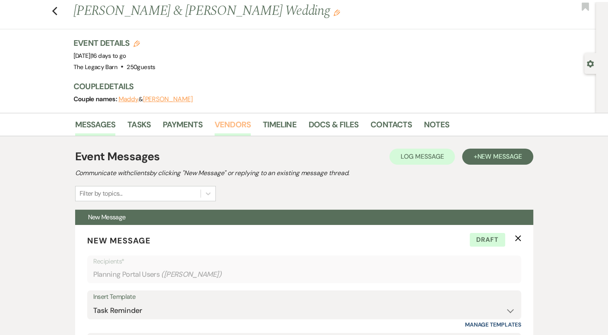
click at [233, 124] on link "Vendors" at bounding box center [232, 127] width 36 height 18
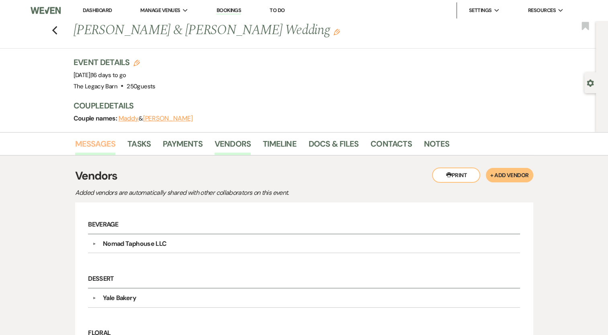
click at [114, 142] on link "Messages" at bounding box center [95, 146] width 41 height 18
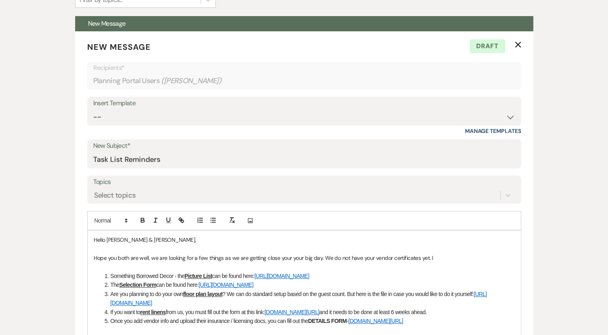
scroll to position [217, 0]
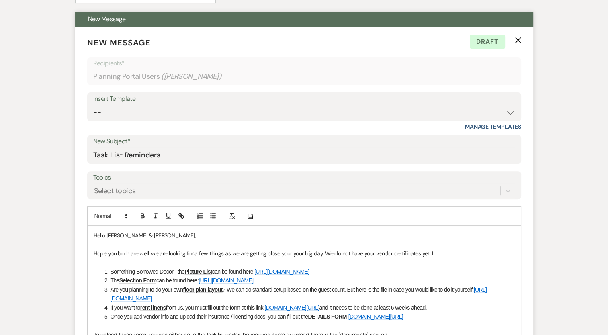
click at [432, 253] on p "Hope you both are well, we are looking for a few things as we are getting close…" at bounding box center [304, 253] width 421 height 9
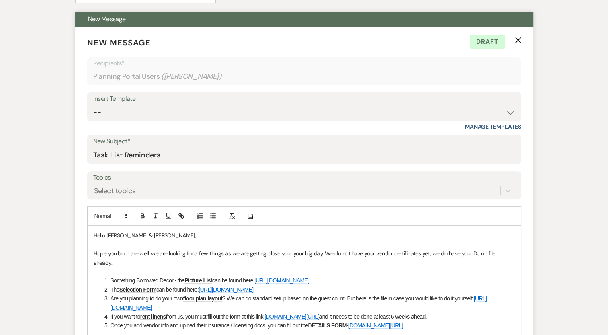
drag, startPoint x: 464, startPoint y: 308, endPoint x: 109, endPoint y: 310, distance: 354.6
click at [109, 312] on li "If you want to rent linens from us, you must fill out the form at this link: ww…" at bounding box center [308, 316] width 412 height 9
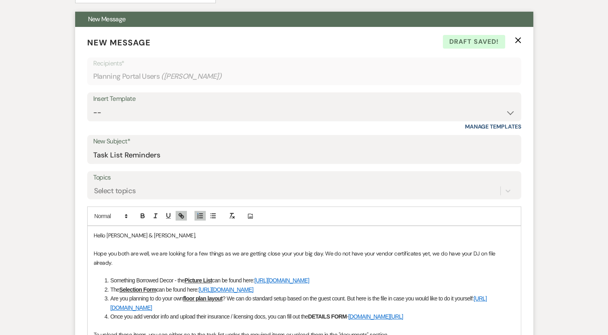
click at [512, 253] on p "Hope you both are well, we are looking for a few things as we are getting close…" at bounding box center [304, 258] width 421 height 18
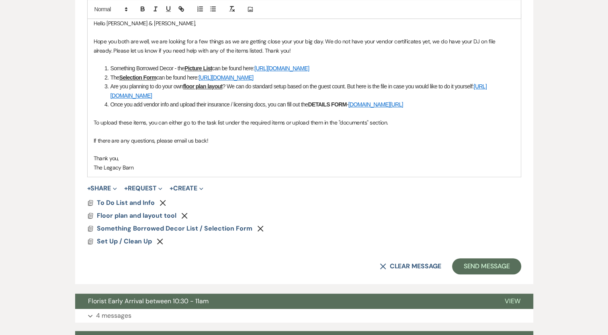
scroll to position [428, 0]
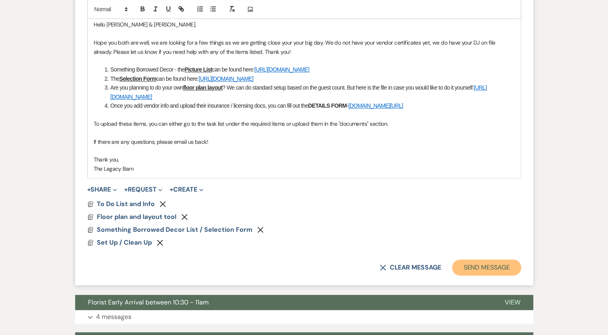
click at [477, 269] on button "Send Message" at bounding box center [486, 267] width 69 height 16
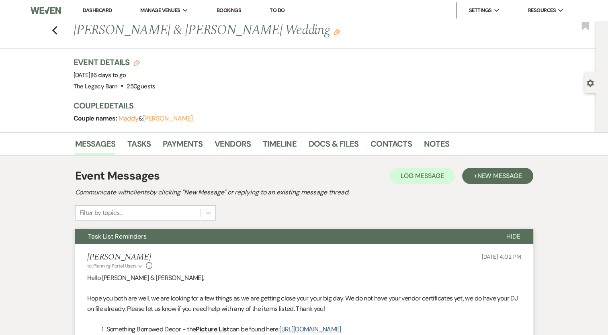
scroll to position [0, 0]
click at [57, 29] on use "button" at bounding box center [54, 30] width 5 height 9
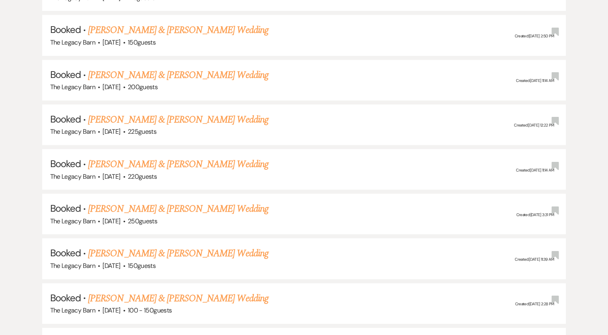
scroll to position [448, 0]
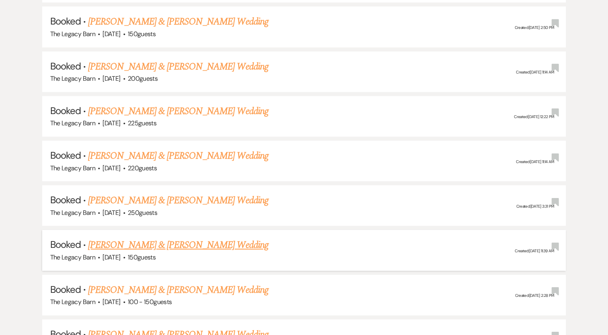
click at [198, 241] on link "[PERSON_NAME] & [PERSON_NAME] Wedding" at bounding box center [178, 245] width 180 height 14
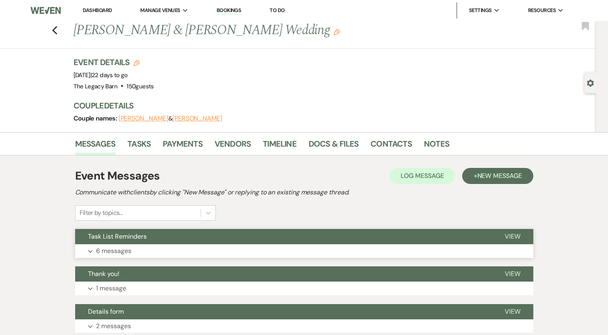
click at [142, 235] on span "Task List Reminders" at bounding box center [117, 236] width 59 height 8
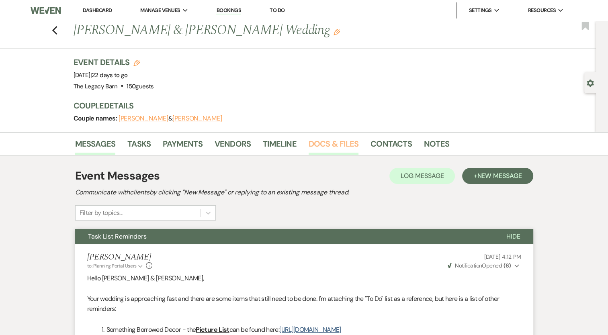
click at [334, 137] on link "Docs & Files" at bounding box center [333, 146] width 50 height 18
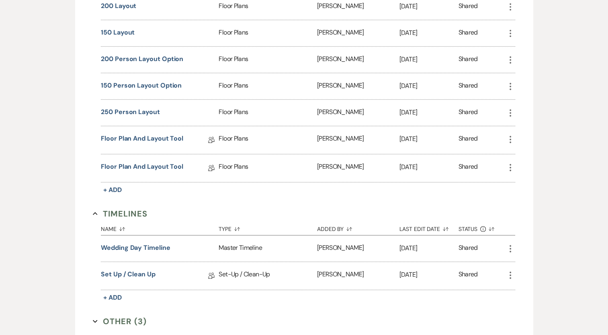
scroll to position [595, 0]
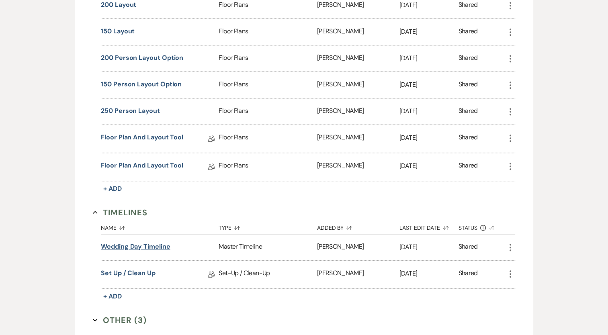
click at [153, 242] on button "Wedding Day Timeline" at bounding box center [135, 247] width 69 height 10
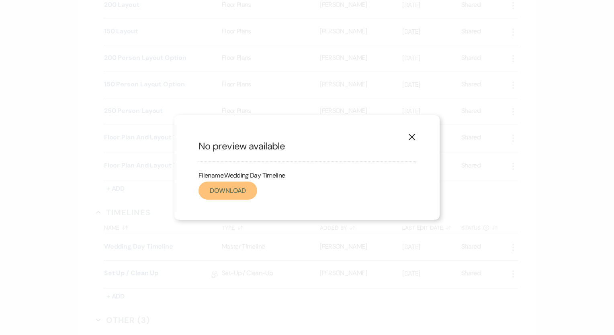
click at [238, 191] on link "Download" at bounding box center [227, 191] width 59 height 18
click at [370, 80] on div "X No preview available Filename: Wedding Day Timeline Download" at bounding box center [307, 167] width 614 height 335
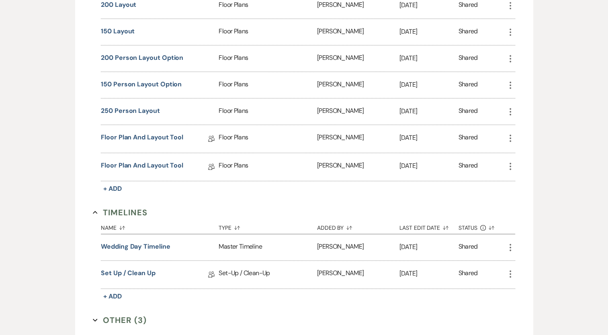
click at [120, 314] on button "Other (3) Expand" at bounding box center [120, 320] width 54 height 12
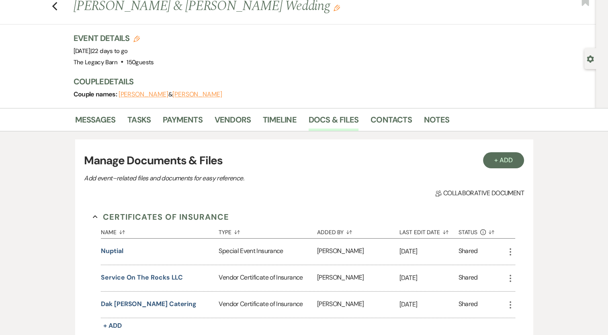
scroll to position [25, 0]
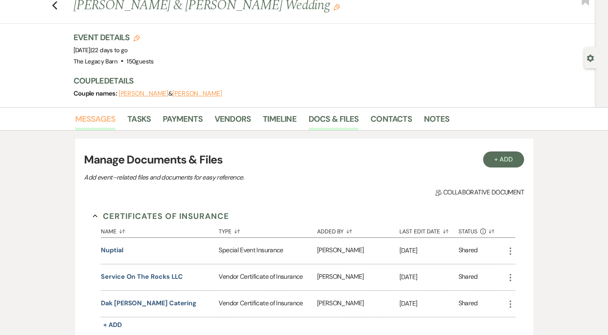
click at [107, 121] on link "Messages" at bounding box center [95, 121] width 41 height 18
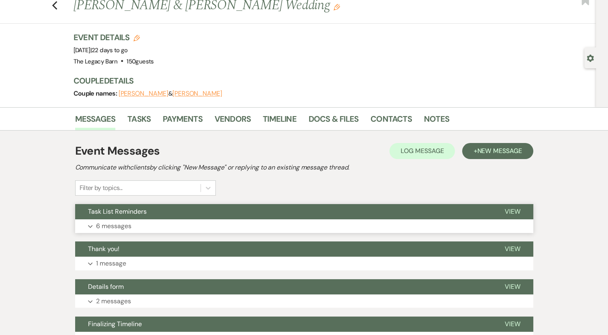
click at [103, 226] on p "6 messages" at bounding box center [113, 226] width 35 height 10
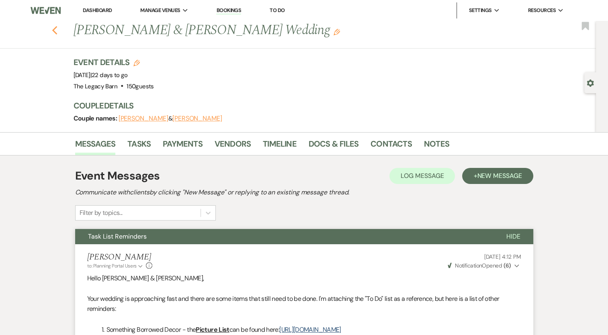
click at [58, 35] on icon "Previous" at bounding box center [55, 31] width 6 height 10
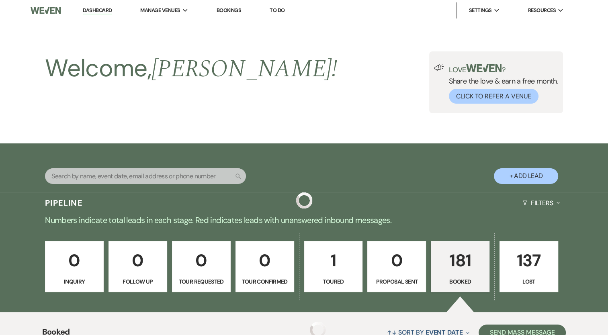
scroll to position [448, 0]
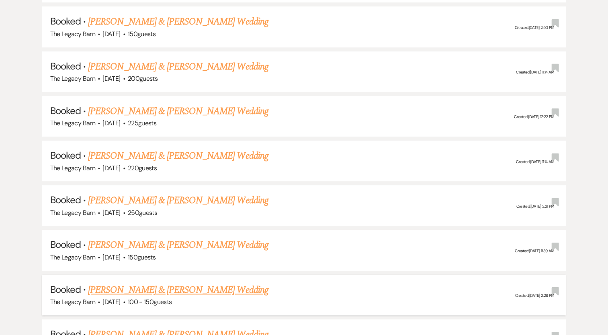
click at [144, 287] on link "[PERSON_NAME] & [PERSON_NAME] Wedding" at bounding box center [178, 290] width 180 height 14
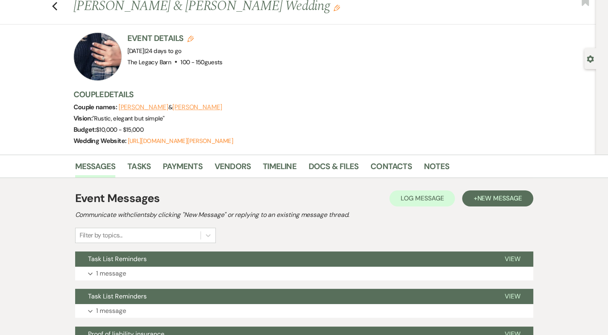
scroll to position [25, 0]
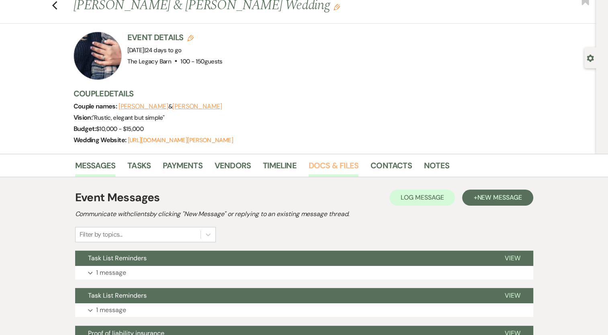
click at [336, 165] on link "Docs & Files" at bounding box center [333, 168] width 50 height 18
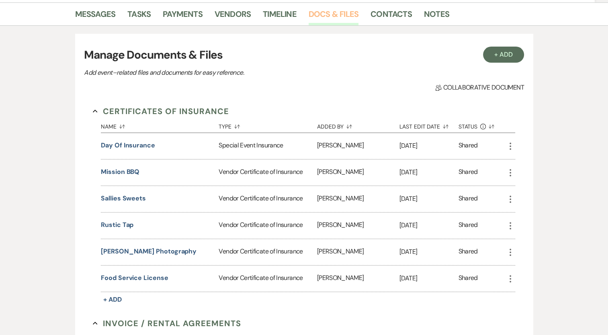
scroll to position [178, 0]
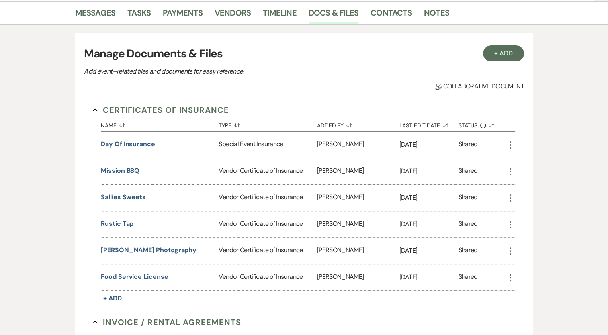
drag, startPoint x: 610, startPoint y: 119, endPoint x: 565, endPoint y: 78, distance: 61.1
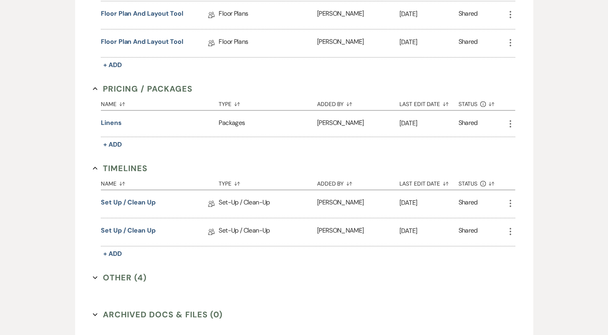
scroll to position [848, 0]
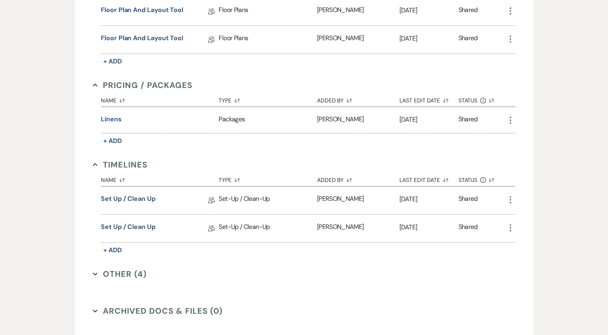
click at [134, 268] on button "Other (4) Expand" at bounding box center [120, 274] width 54 height 12
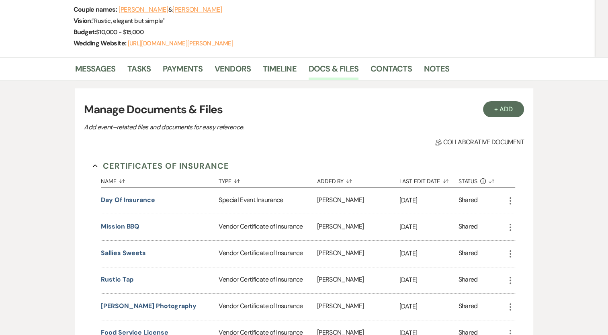
scroll to position [0, 0]
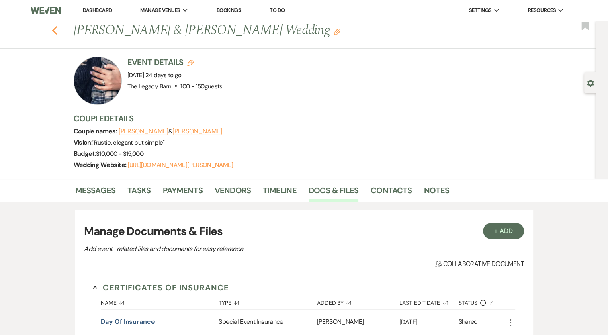
click at [58, 33] on icon "Previous" at bounding box center [55, 31] width 6 height 10
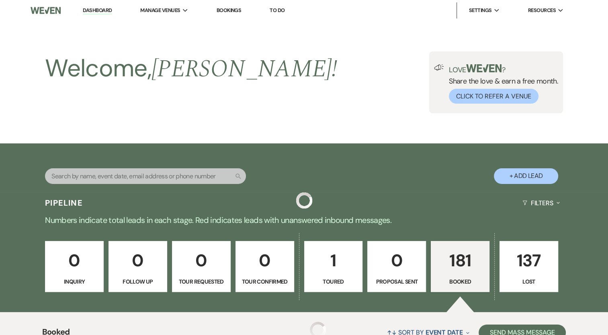
scroll to position [448, 0]
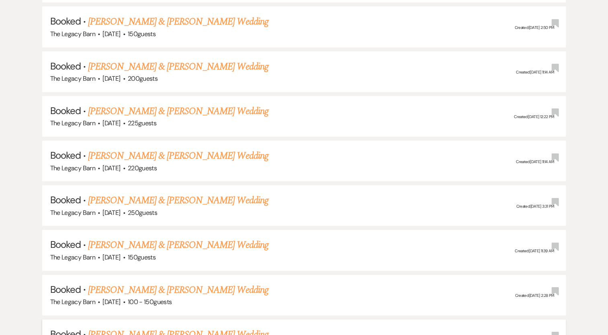
click at [169, 331] on link "[PERSON_NAME] & [PERSON_NAME] Wedding" at bounding box center [178, 334] width 180 height 14
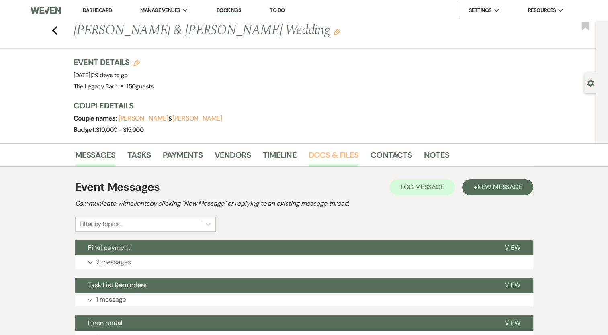
click at [336, 157] on link "Docs & Files" at bounding box center [333, 158] width 50 height 18
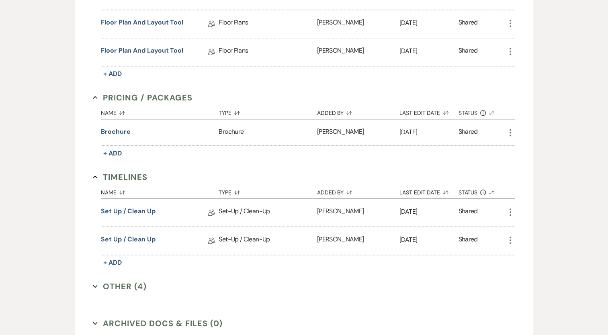
scroll to position [730, 0]
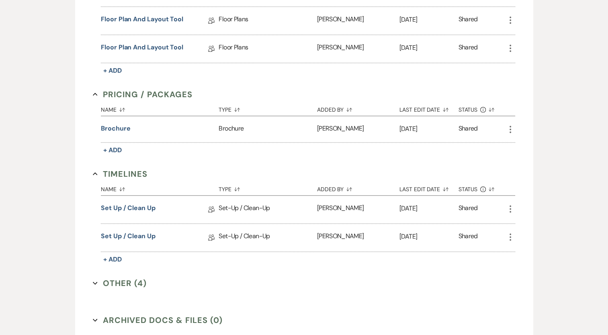
click at [135, 277] on button "Other (4) Expand" at bounding box center [120, 283] width 54 height 12
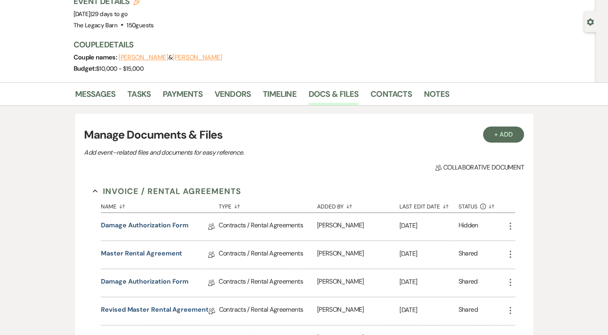
scroll to position [55, 0]
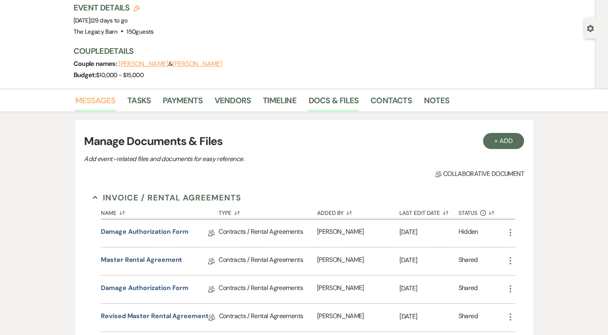
click at [104, 102] on link "Messages" at bounding box center [95, 103] width 41 height 18
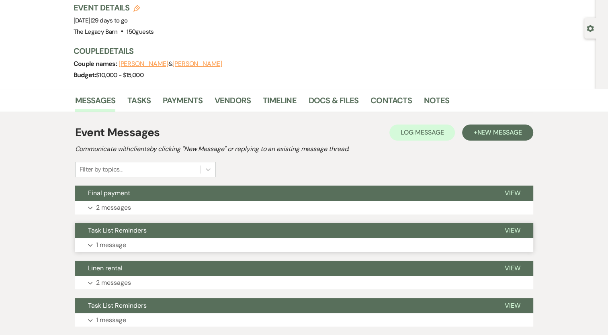
click at [114, 246] on p "1 message" at bounding box center [111, 245] width 30 height 10
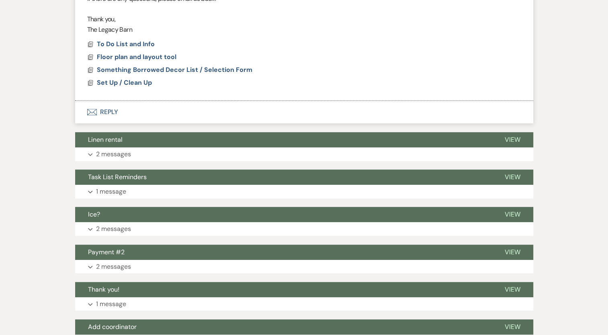
scroll to position [477, 0]
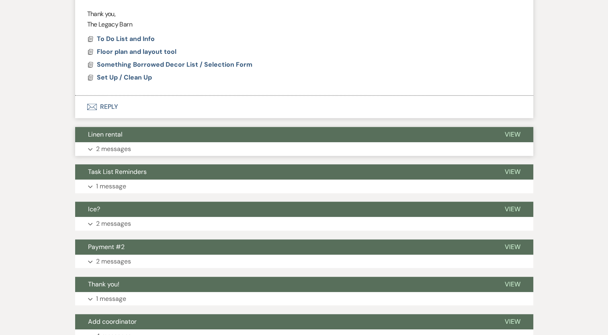
click at [126, 154] on p "2 messages" at bounding box center [113, 149] width 35 height 10
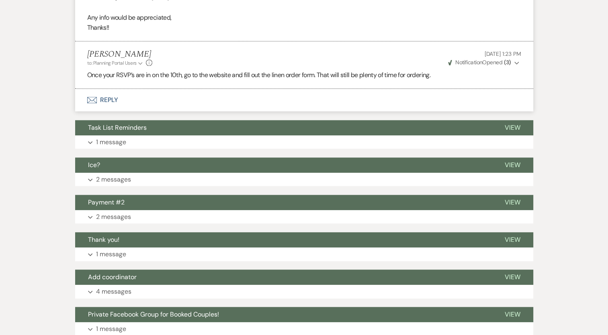
scroll to position [706, 0]
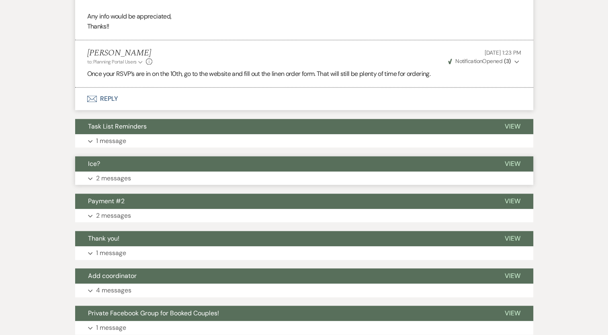
click at [119, 184] on p "2 messages" at bounding box center [113, 178] width 35 height 10
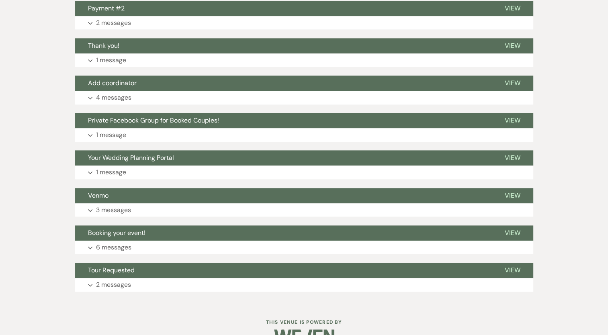
scroll to position [1025, 0]
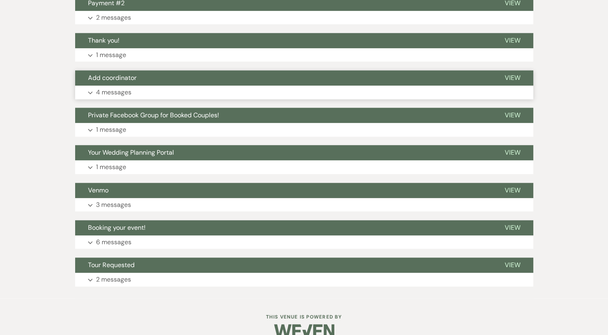
click at [114, 98] on p "4 messages" at bounding box center [113, 92] width 35 height 10
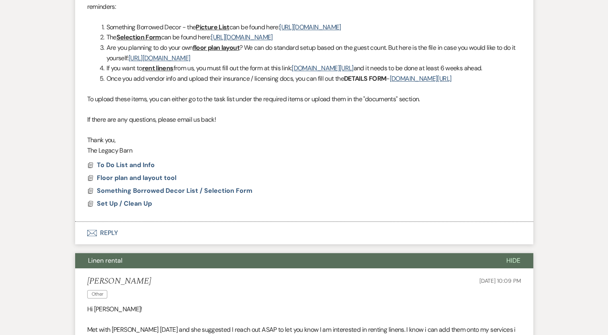
scroll to position [0, 0]
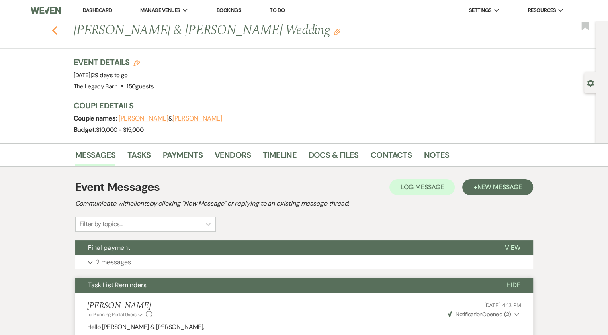
click at [57, 33] on use "button" at bounding box center [54, 30] width 5 height 9
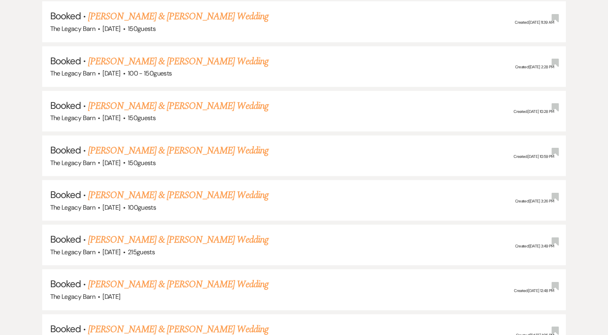
scroll to position [728, 0]
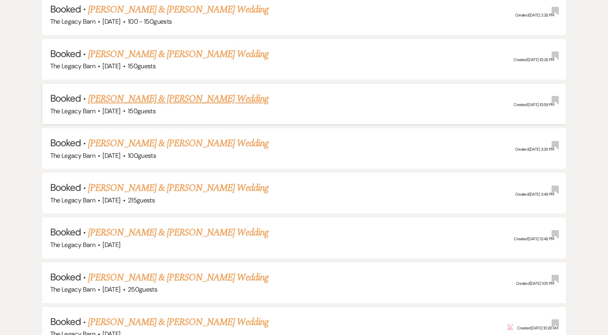
click at [215, 93] on link "[PERSON_NAME] & [PERSON_NAME] Wedding" at bounding box center [178, 99] width 180 height 14
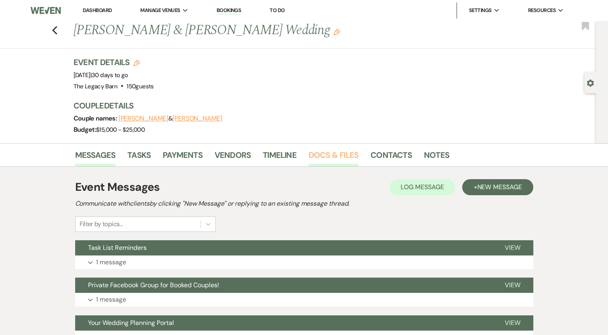
click at [326, 154] on link "Docs & Files" at bounding box center [333, 158] width 50 height 18
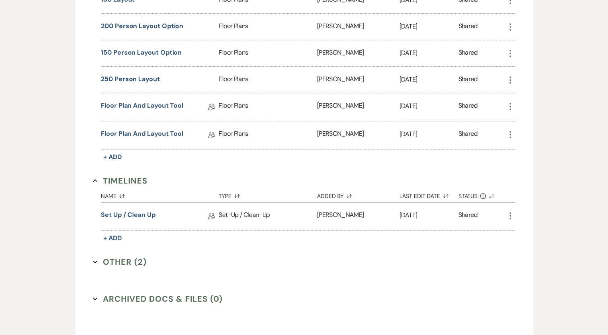
scroll to position [586, 0]
click at [140, 255] on button "Other (2) Expand" at bounding box center [120, 261] width 54 height 12
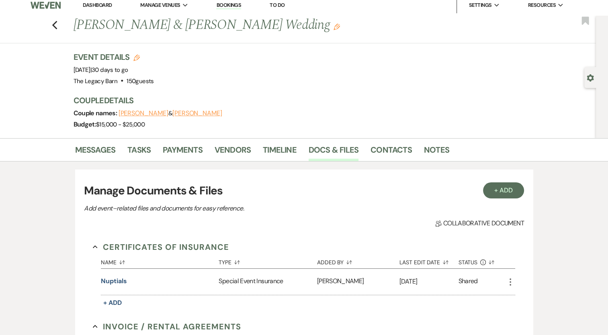
scroll to position [0, 0]
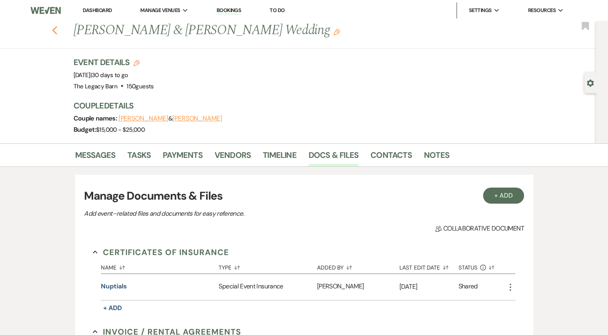
click at [58, 27] on icon "Previous" at bounding box center [55, 31] width 6 height 10
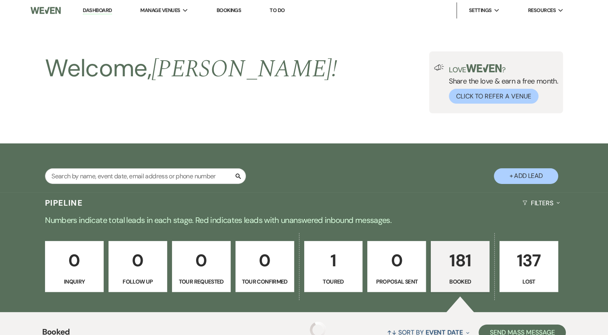
scroll to position [728, 0]
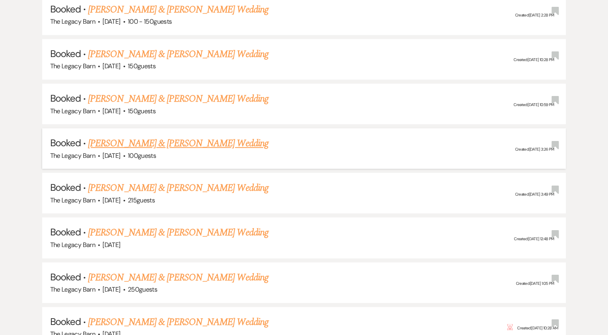
click at [189, 137] on link "[PERSON_NAME] & [PERSON_NAME] Wedding" at bounding box center [178, 143] width 180 height 14
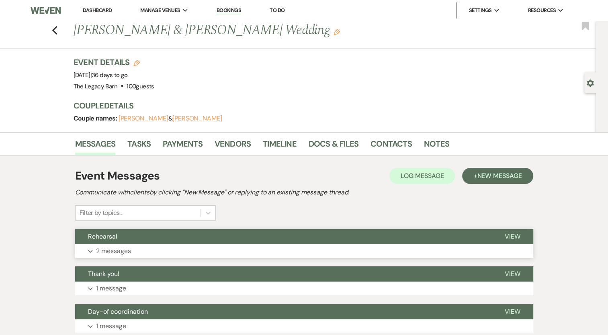
click at [116, 250] on p "2 messages" at bounding box center [113, 251] width 35 height 10
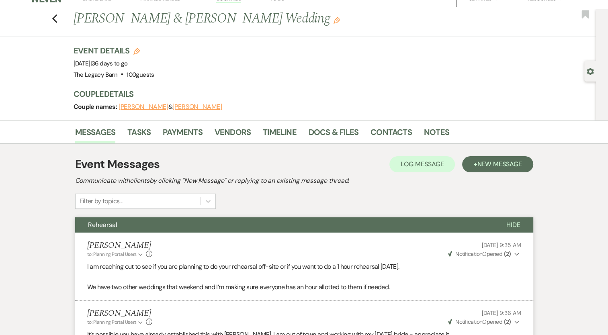
scroll to position [14, 0]
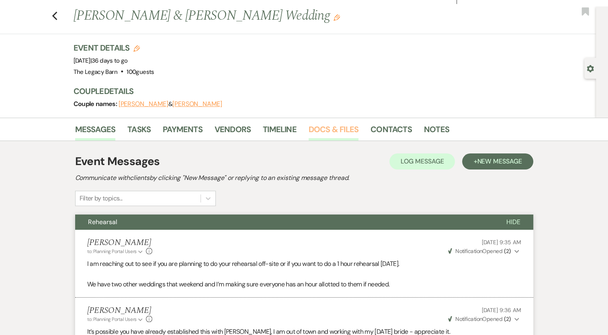
click at [322, 129] on link "Docs & Files" at bounding box center [333, 132] width 50 height 18
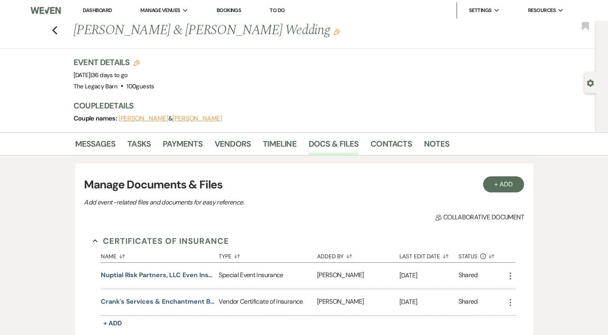
click at [57, 36] on div "Previous Jae Smith & Kat Marck's Wedding Edit Bookmark" at bounding box center [296, 35] width 600 height 28
click at [57, 31] on icon "Previous" at bounding box center [55, 31] width 6 height 10
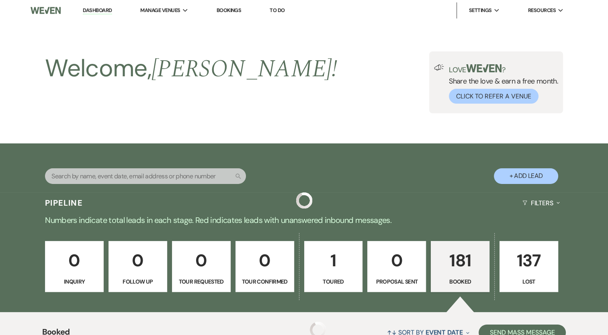
scroll to position [728, 0]
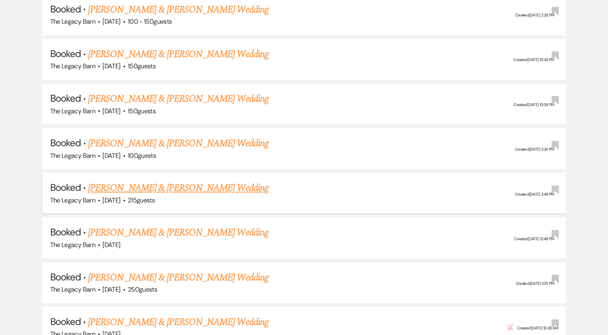
click at [172, 181] on link "[PERSON_NAME] & [PERSON_NAME] Wedding" at bounding box center [178, 188] width 180 height 14
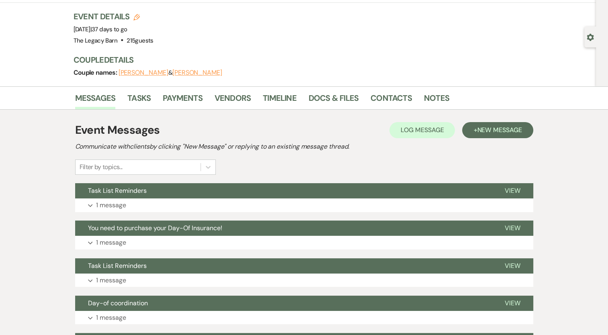
scroll to position [53, 0]
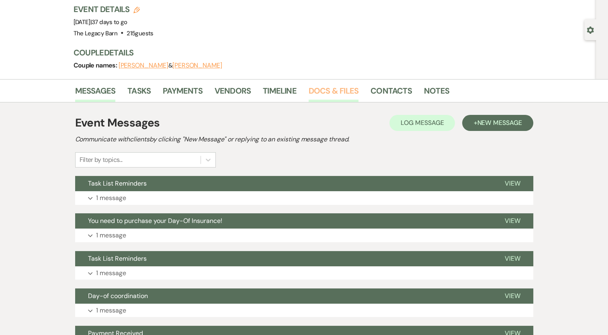
click at [336, 93] on link "Docs & Files" at bounding box center [333, 93] width 50 height 18
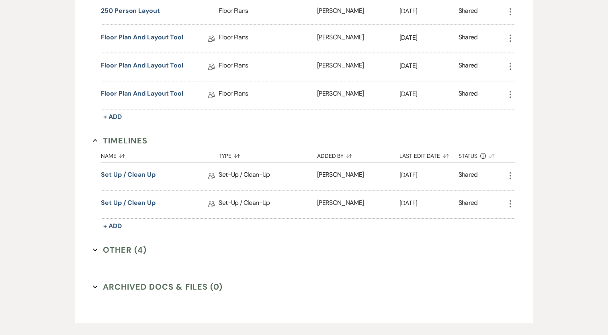
scroll to position [594, 0]
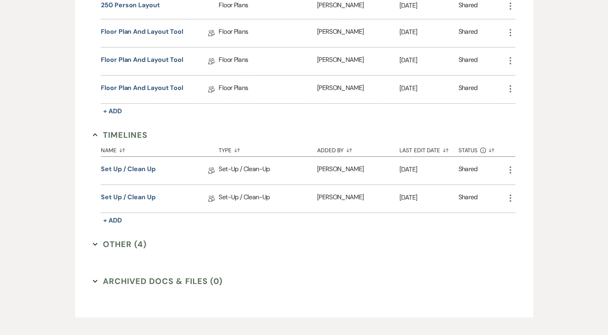
click at [139, 238] on button "Other (4) Expand" at bounding box center [120, 244] width 54 height 12
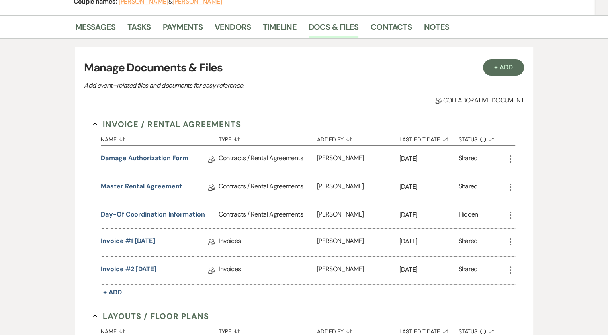
scroll to position [100, 0]
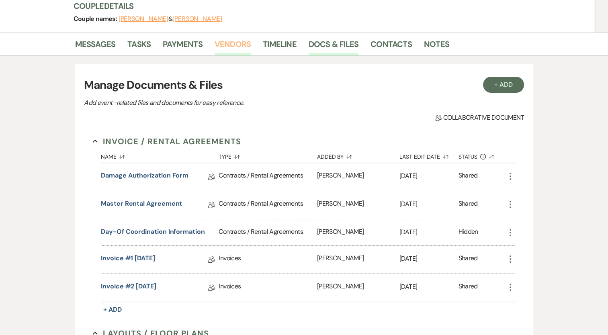
click at [225, 43] on link "Vendors" at bounding box center [232, 47] width 36 height 18
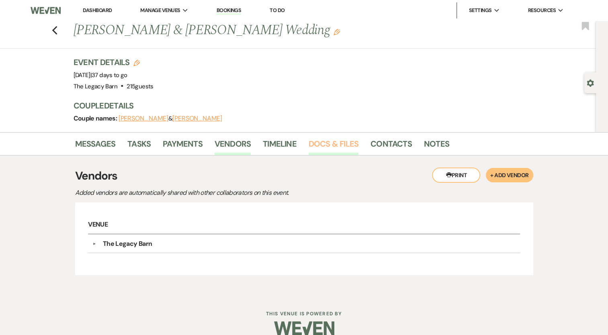
click at [324, 146] on link "Docs & Files" at bounding box center [333, 146] width 50 height 18
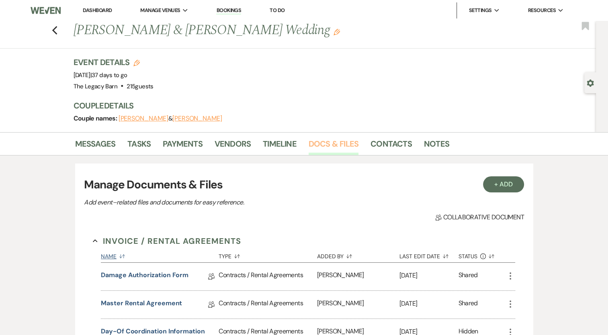
scroll to position [293, 0]
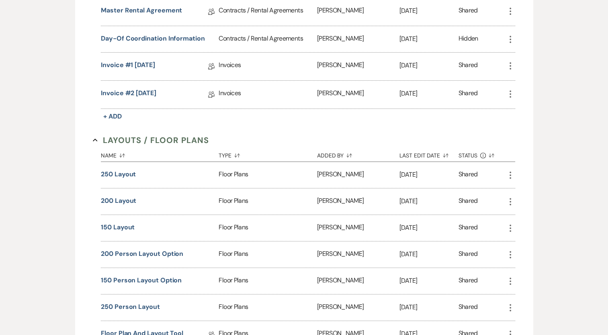
click at [607, 189] on div "Messages Tasks Payments Vendors Timeline Docs & Files Contacts Notes + Add Mana…" at bounding box center [304, 233] width 608 height 788
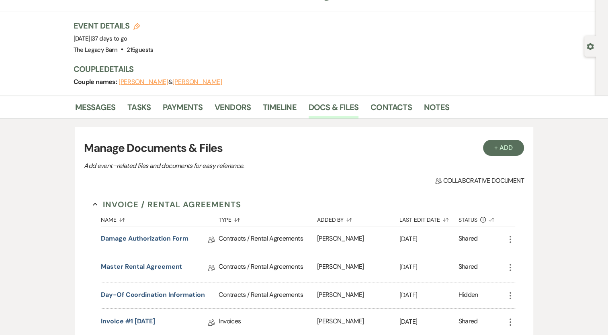
scroll to position [0, 0]
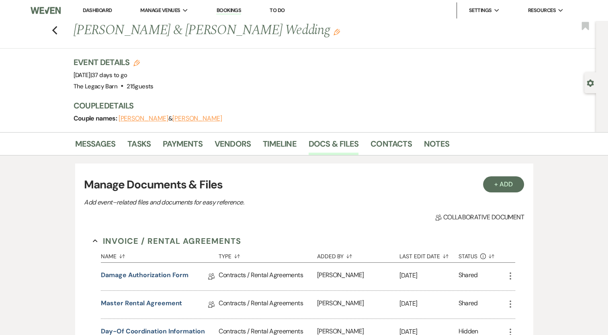
click at [62, 33] on div "Previous Shannon Conley & Dawson Voorhis's Wedding Edit Bookmark" at bounding box center [296, 35] width 600 height 28
click at [58, 30] on icon "Previous" at bounding box center [55, 31] width 6 height 10
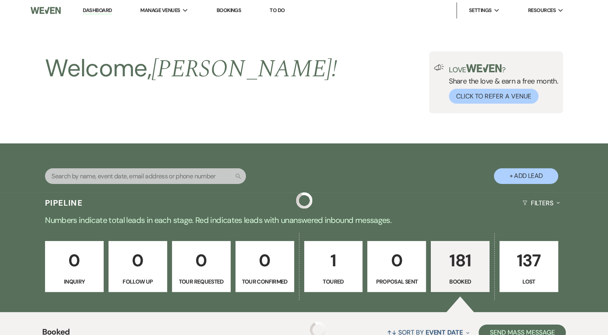
scroll to position [728, 0]
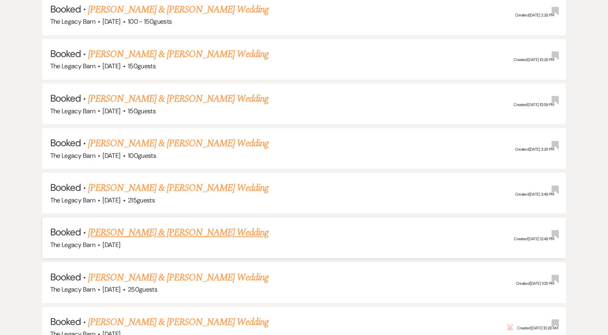
click at [173, 228] on link "[PERSON_NAME] & [PERSON_NAME] Wedding" at bounding box center [178, 232] width 180 height 14
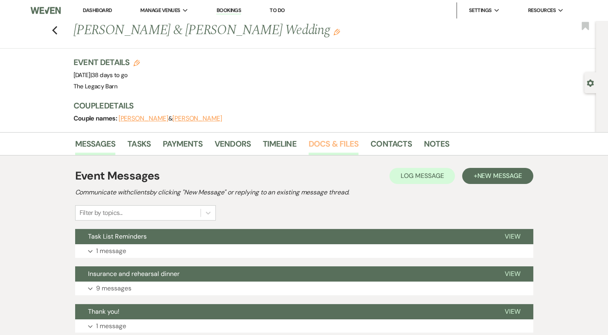
click at [334, 144] on link "Docs & Files" at bounding box center [333, 146] width 50 height 18
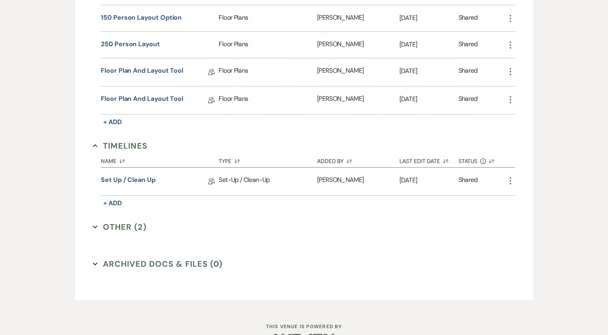
scroll to position [585, 0]
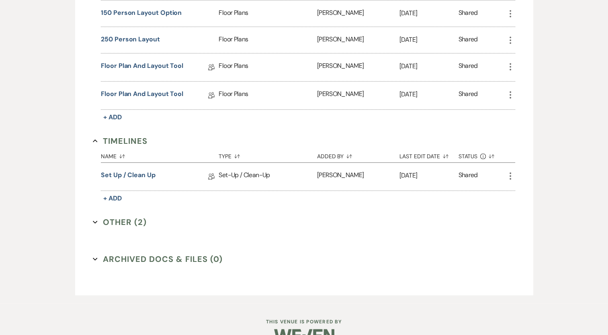
click at [119, 219] on button "Other (2) Expand" at bounding box center [120, 222] width 54 height 12
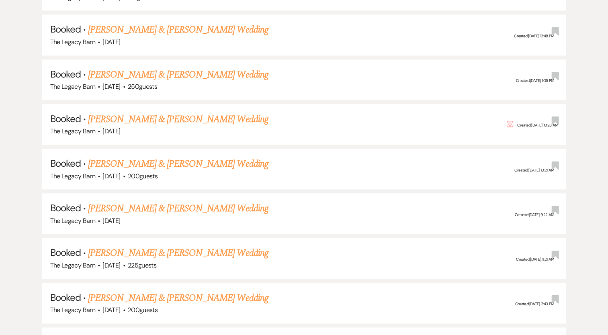
scroll to position [914, 0]
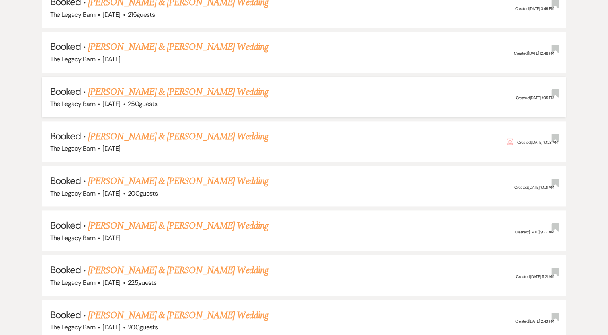
click at [133, 85] on link "[PERSON_NAME] & [PERSON_NAME] Wedding" at bounding box center [178, 92] width 180 height 14
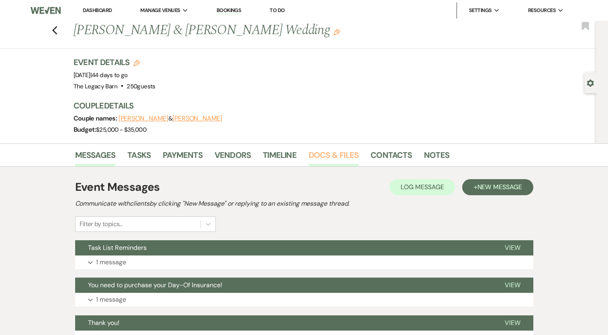
click at [312, 153] on link "Docs & Files" at bounding box center [333, 158] width 50 height 18
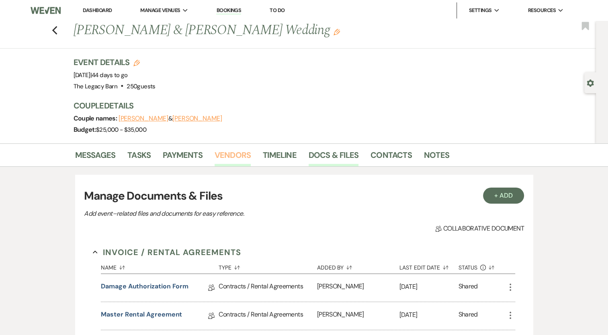
click at [238, 149] on link "Vendors" at bounding box center [232, 158] width 36 height 18
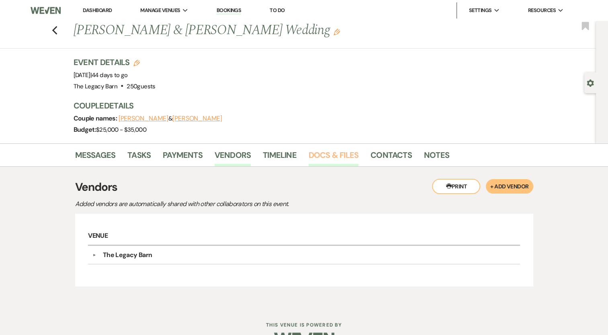
click at [331, 162] on link "Docs & Files" at bounding box center [333, 158] width 50 height 18
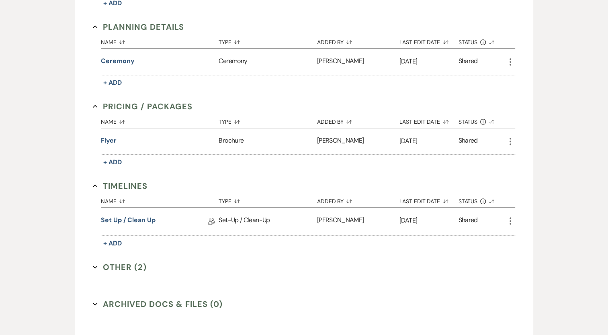
scroll to position [743, 0]
click at [125, 260] on button "Other (2) Expand" at bounding box center [120, 266] width 54 height 12
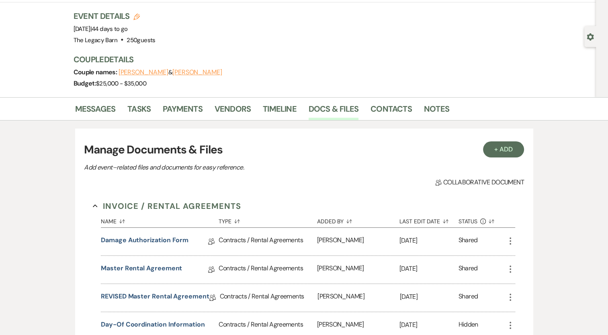
scroll to position [30, 0]
